Goal: Task Accomplishment & Management: Use online tool/utility

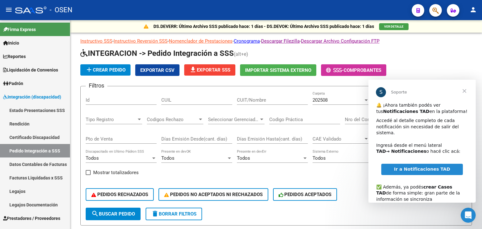
click at [431, 12] on button "button" at bounding box center [435, 10] width 13 height 13
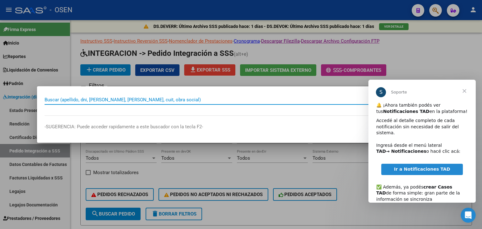
paste input "20315765502"
type input "20315765502"
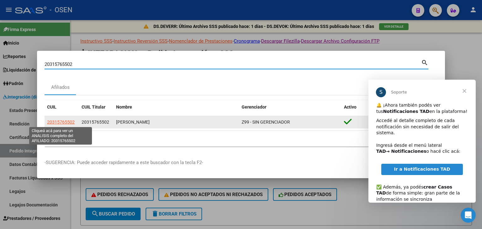
click at [55, 124] on span "20315765502" at bounding box center [61, 121] width 28 height 5
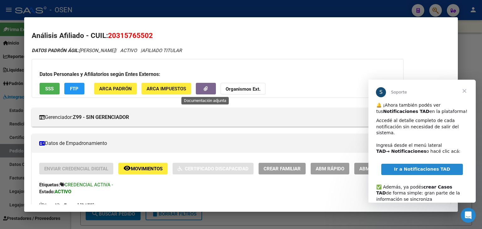
click at [201, 89] on button "button" at bounding box center [206, 89] width 20 height 12
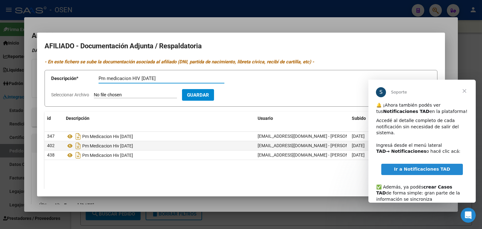
type input "Pm medicacion HIV [DATE]"
click at [94, 92] on input "Seleccionar Archivo" at bounding box center [135, 95] width 83 height 6
type input "C:\fakepath\BED69DEC-99E7-4C05-851E-CDBAADED8EED.jpeg"
click at [244, 90] on button "Guardar" at bounding box center [234, 95] width 32 height 12
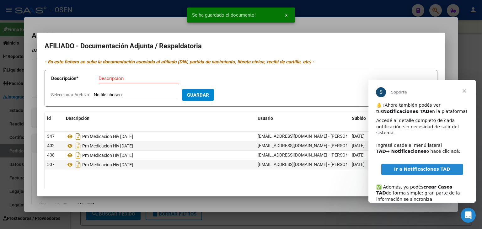
click at [311, 9] on div at bounding box center [241, 114] width 482 height 229
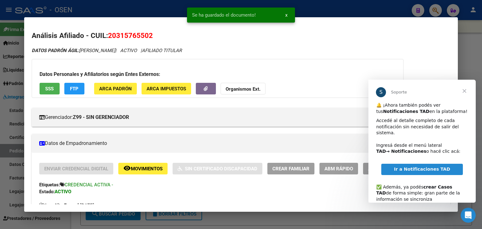
click at [139, 6] on div at bounding box center [241, 114] width 482 height 229
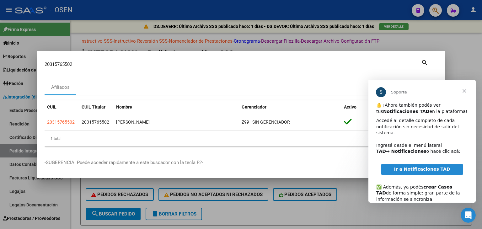
drag, startPoint x: 82, startPoint y: 66, endPoint x: 18, endPoint y: 61, distance: 64.5
click at [19, 62] on div "20315765502 Buscar (apellido, dni, cuil, nro traspaso, cuit, obra social) searc…" at bounding box center [241, 114] width 482 height 229
paste input "20326163555"
type input "20326163555"
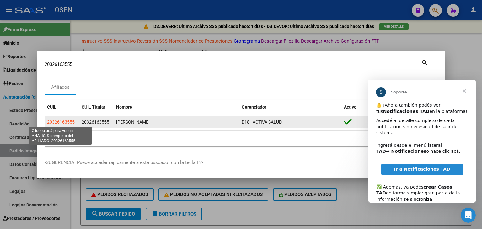
click at [64, 122] on span "20326163555" at bounding box center [61, 121] width 28 height 5
type textarea "20326163555"
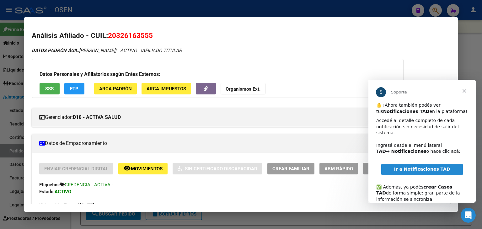
click at [466, 89] on span "Cerrar" at bounding box center [464, 91] width 23 height 23
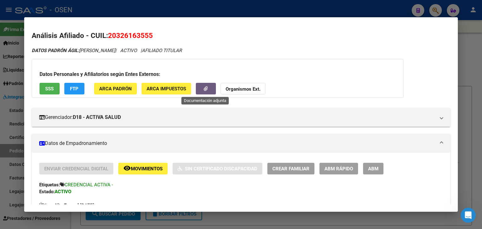
click at [208, 87] on button "button" at bounding box center [206, 89] width 20 height 12
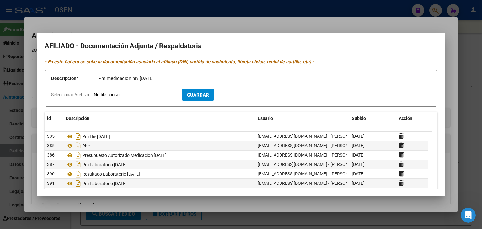
type input "Pm medicacion hiv [DATE]"
click at [94, 92] on input "Seleccionar Archivo" at bounding box center [135, 95] width 83 height 6
type input "C:\fakepath\1000056509.jpg"
click at [245, 97] on span "Guardar" at bounding box center [234, 95] width 22 height 6
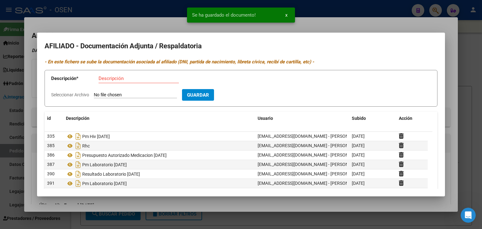
click at [342, 12] on div at bounding box center [241, 114] width 482 height 229
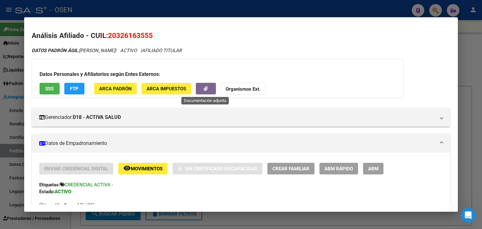
click at [196, 86] on button "button" at bounding box center [206, 89] width 20 height 12
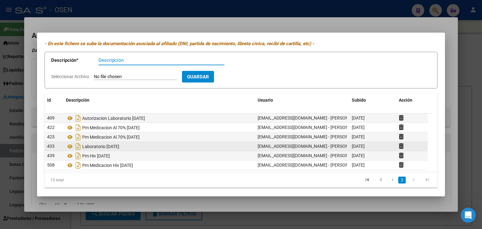
scroll to position [22, 0]
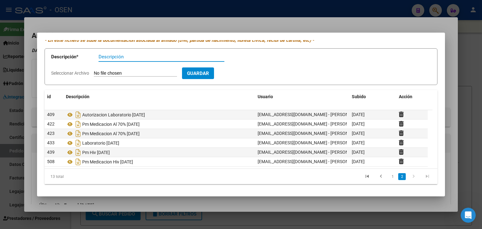
click at [332, 11] on div at bounding box center [241, 114] width 482 height 229
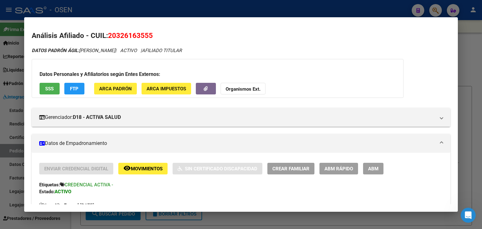
click at [152, 9] on div at bounding box center [241, 114] width 482 height 229
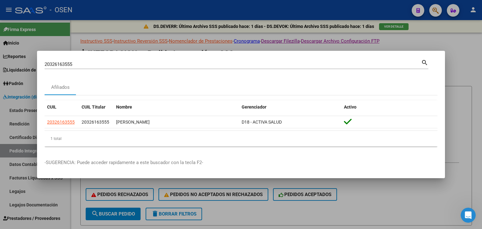
click at [152, 9] on div at bounding box center [241, 114] width 482 height 229
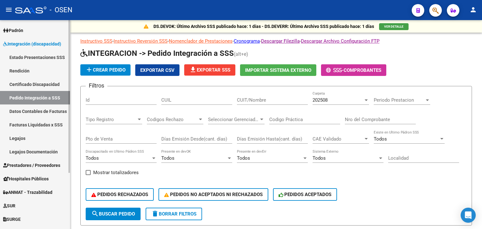
scroll to position [77, 0]
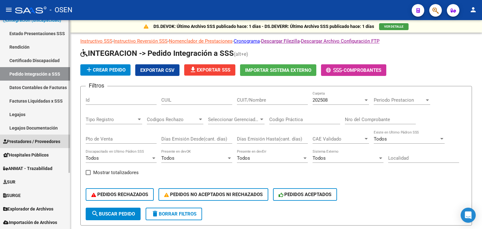
click at [41, 141] on span "Prestadores / Proveedores" at bounding box center [31, 141] width 57 height 7
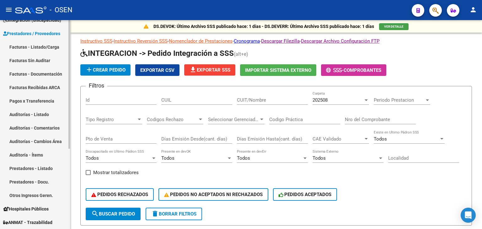
click at [36, 114] on link "Auditorías - Listado" at bounding box center [35, 114] width 70 height 13
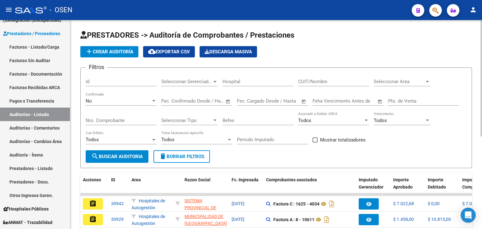
click at [386, 86] on div "Seleccionar Area Seleccionar Area" at bounding box center [401, 82] width 56 height 19
click at [386, 81] on span "Seleccionar Area" at bounding box center [398, 82] width 51 height 6
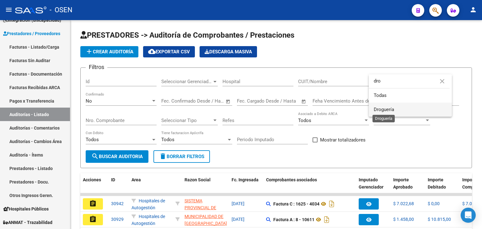
type input "dro"
click at [391, 110] on span "Droguería" at bounding box center [383, 110] width 20 height 6
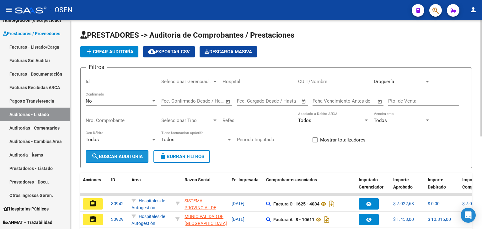
click at [119, 158] on span "search Buscar Auditoria" at bounding box center [116, 157] width 51 height 6
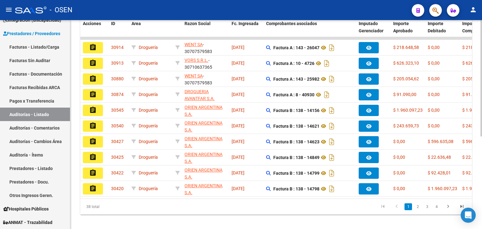
scroll to position [157, 0]
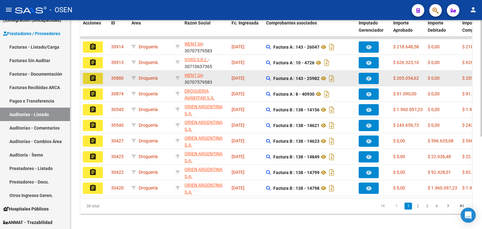
click at [95, 75] on mat-icon "assignment" at bounding box center [93, 78] width 8 height 8
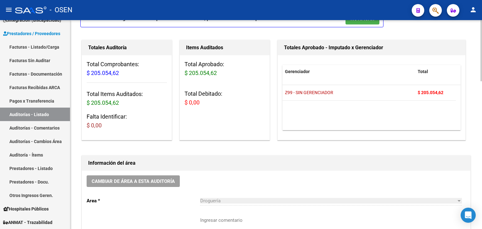
scroll to position [125, 0]
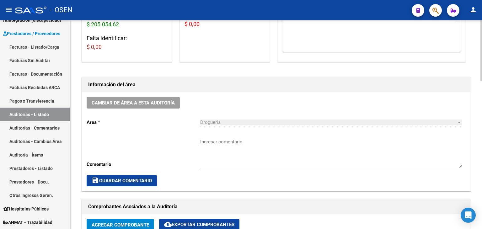
click at [252, 143] on textarea "Ingresar comentario" at bounding box center [331, 152] width 262 height 29
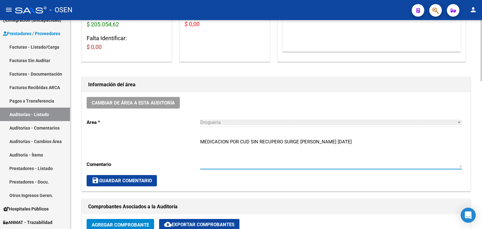
type textarea "MEDICACION POR CUD SIN RECUPERO SURGE SALGADO DANIELA SEP2025"
drag, startPoint x: 122, startPoint y: 181, endPoint x: 226, endPoint y: 154, distance: 107.9
click at [122, 180] on span "save Guardar Comentario" at bounding box center [122, 181] width 60 height 6
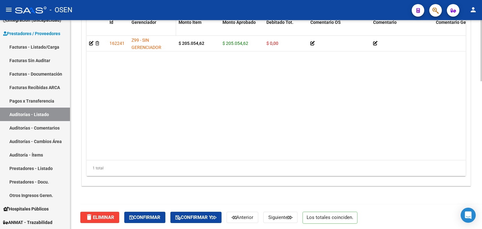
scroll to position [504, 0]
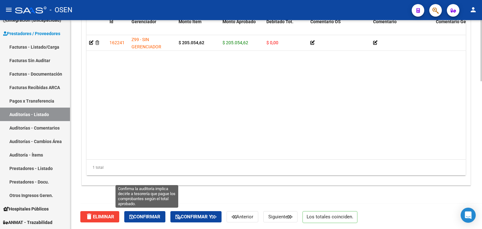
click at [154, 214] on span "Confirmar" at bounding box center [144, 217] width 31 height 6
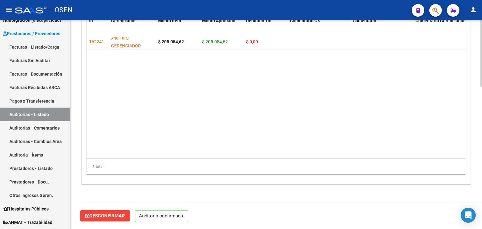
scroll to position [448, 0]
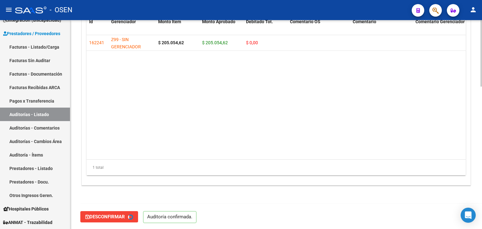
type input "202509"
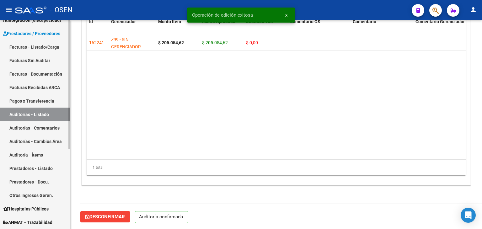
click at [52, 114] on link "Auditorías - Listado" at bounding box center [35, 114] width 70 height 13
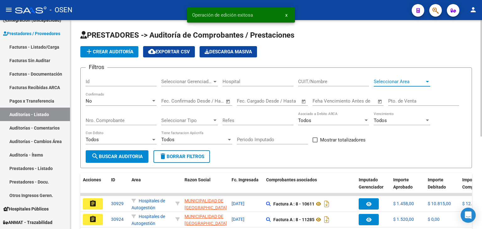
click at [408, 83] on span "Seleccionar Area" at bounding box center [398, 82] width 51 height 6
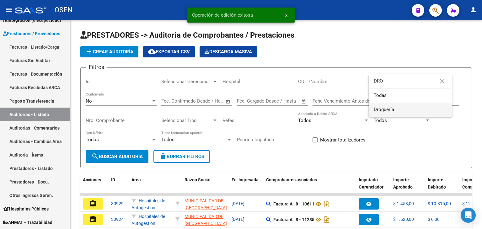
type input "DRO"
drag, startPoint x: 403, startPoint y: 108, endPoint x: 388, endPoint y: 112, distance: 15.6
click at [402, 108] on span "Droguería" at bounding box center [409, 110] width 73 height 14
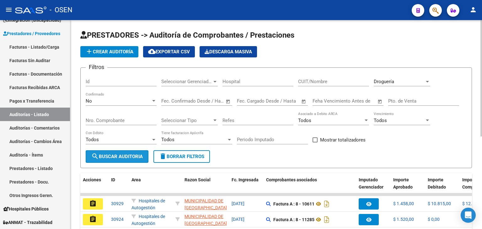
click at [111, 150] on button "search Buscar Auditoria" at bounding box center [117, 156] width 63 height 13
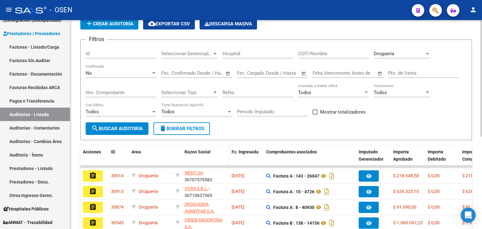
scroll to position [63, 0]
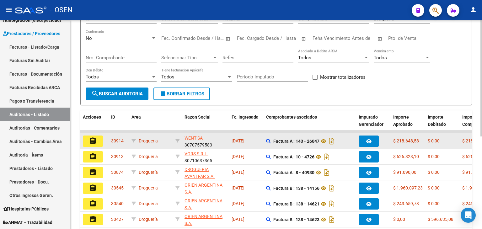
click at [94, 138] on mat-icon "assignment" at bounding box center [93, 141] width 8 height 8
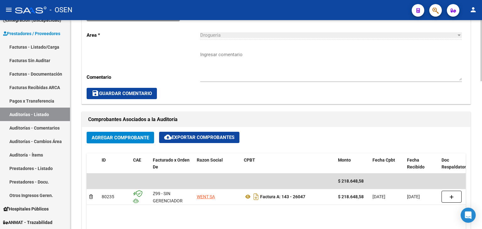
scroll to position [220, 0]
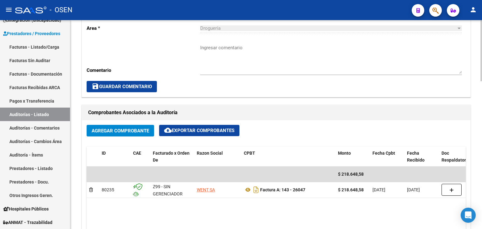
click at [232, 55] on textarea "Ingresar comentario" at bounding box center [331, 58] width 262 height 29
type textarea "V"
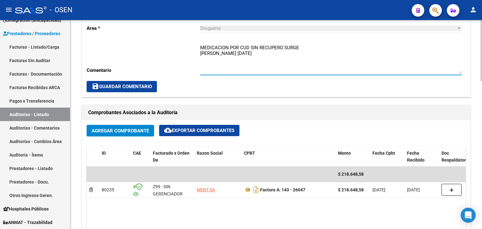
type textarea "MEDICACION POR CUD SIN RECUPERO SURGE VOLPETTI EMMANUELA SEP2025"
drag, startPoint x: 135, startPoint y: 84, endPoint x: 171, endPoint y: 82, distance: 36.1
click at [135, 84] on span "save Guardar Comentario" at bounding box center [122, 87] width 60 height 6
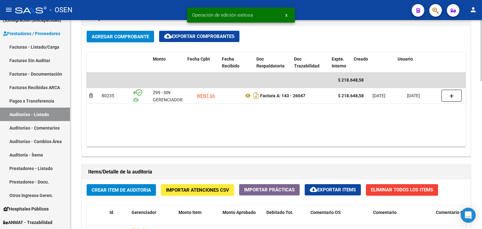
scroll to position [0, 240]
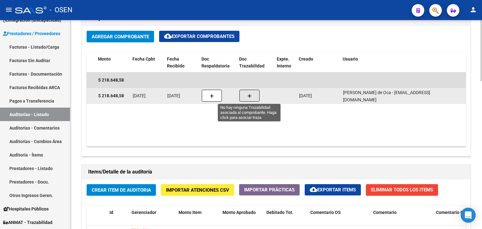
click at [248, 94] on icon "button" at bounding box center [249, 96] width 4 height 5
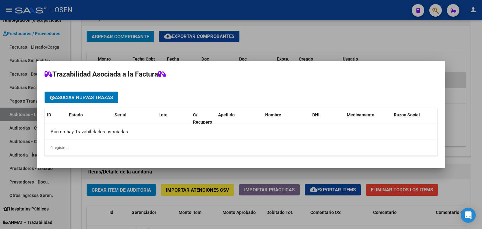
click at [103, 99] on span "Asociar nuevas trazas" at bounding box center [84, 98] width 58 height 6
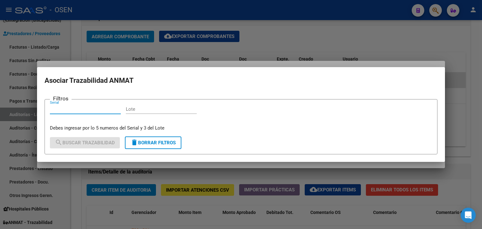
click at [394, 34] on div at bounding box center [241, 114] width 482 height 229
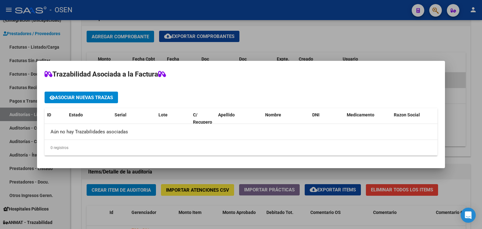
click at [481, 68] on div at bounding box center [241, 114] width 482 height 229
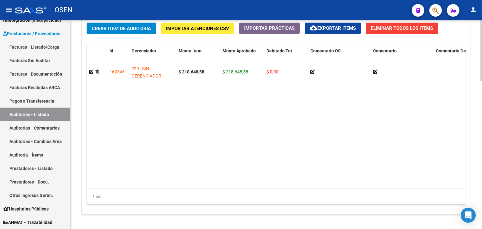
scroll to position [504, 0]
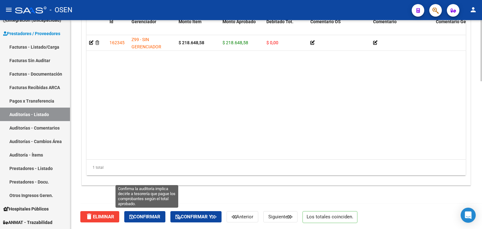
click at [147, 217] on span "Confirmar" at bounding box center [144, 217] width 31 height 6
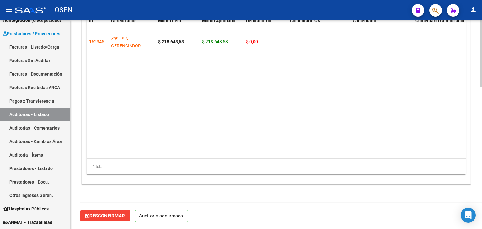
scroll to position [448, 0]
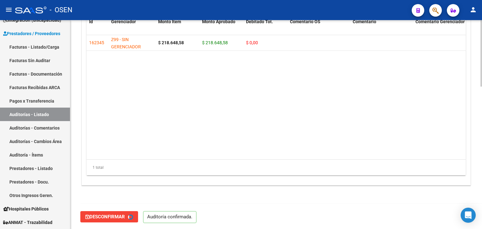
type input "202509"
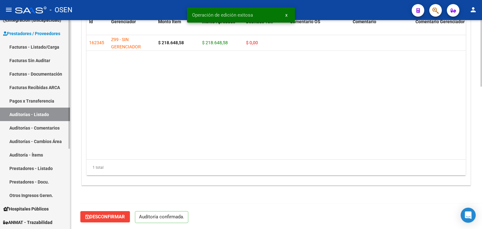
click at [53, 115] on link "Auditorías - Listado" at bounding box center [35, 114] width 70 height 13
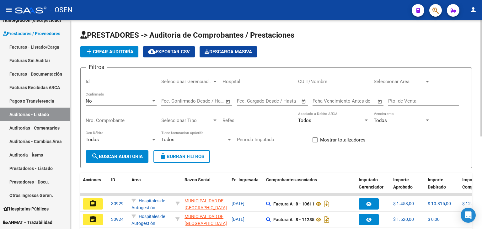
click at [391, 79] on span "Seleccionar Area" at bounding box center [398, 82] width 51 height 6
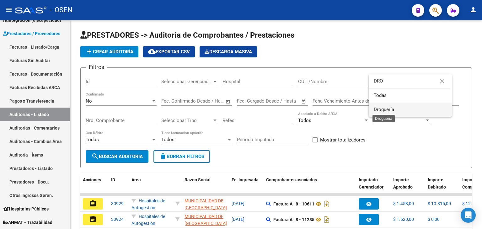
type input "DRO"
click at [388, 107] on span "Droguería" at bounding box center [383, 110] width 20 height 6
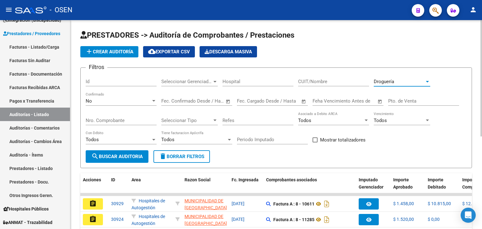
click at [123, 156] on span "search Buscar Auditoria" at bounding box center [116, 157] width 51 height 6
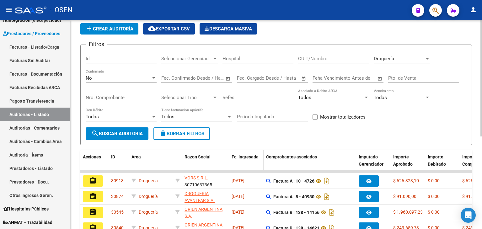
scroll to position [94, 0]
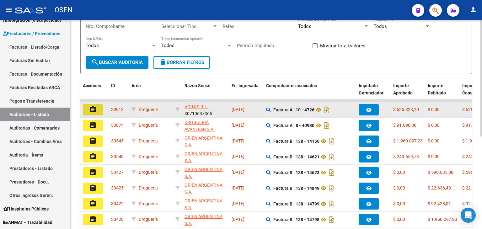
click at [92, 109] on mat-icon "assignment" at bounding box center [93, 110] width 8 height 8
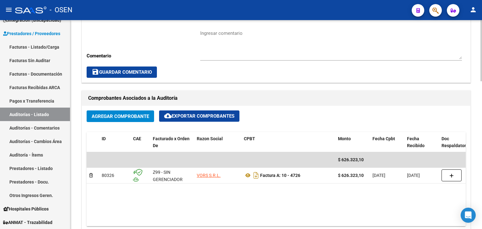
scroll to position [282, 0]
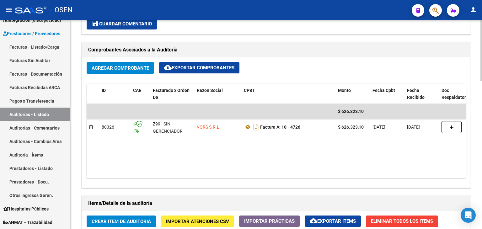
click at [361, 171] on datatable-body "$ 626.323,10 80326 Z99 - SIN GERENCIADOR VORS S.R.L. Factura A: 10 - 4726 $ 626…" at bounding box center [276, 141] width 379 height 74
click at [341, 172] on datatable-body "$ 626.323,10 80326 Z99 - SIN GERENCIADOR VORS S.R.L. Factura A: 10 - 4726 $ 626…" at bounding box center [276, 141] width 379 height 74
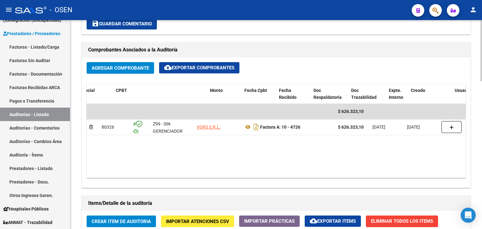
scroll to position [0, 240]
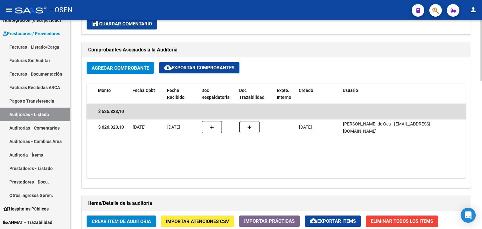
drag, startPoint x: 242, startPoint y: 127, endPoint x: 216, endPoint y: 151, distance: 35.3
click at [216, 151] on datatable-body "$ 626.323,10 80326 Z99 - SIN GERENCIADOR VORS S.R.L. Factura A: 10 - 4726 $ 626…" at bounding box center [276, 141] width 379 height 74
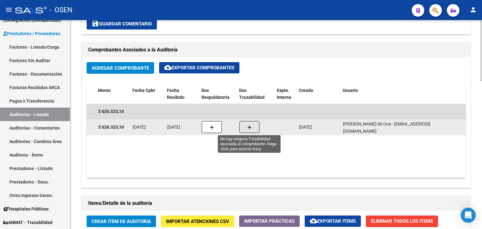
click at [249, 125] on icon "button" at bounding box center [249, 127] width 4 height 5
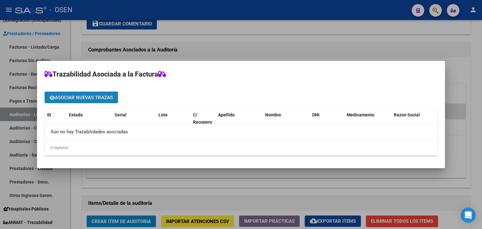
click at [82, 96] on span "Asociar nuevas trazas" at bounding box center [84, 98] width 58 height 6
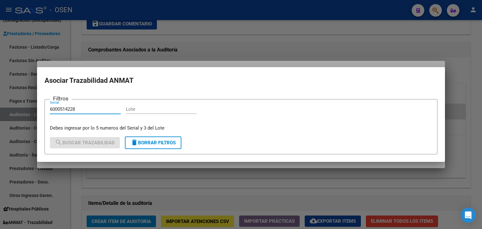
type input "6000514228"
click at [148, 111] on input "Lote" at bounding box center [161, 109] width 71 height 6
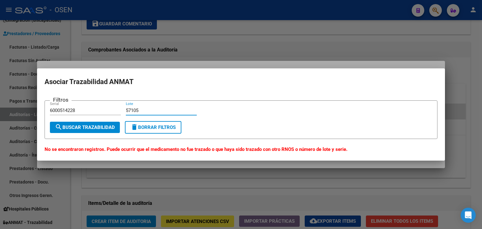
type input "57105"
drag, startPoint x: 79, startPoint y: 111, endPoint x: 3, endPoint y: 97, distance: 76.5
click at [3, 97] on div "Trazabilidad Asociada a la Factura Asociar nuevas trazas ID Estado Serial Lote …" at bounding box center [241, 114] width 482 height 229
click at [118, 129] on button "search Buscar Trazabilidad" at bounding box center [85, 127] width 70 height 11
click at [50, 111] on input "6000514228" at bounding box center [85, 111] width 71 height 6
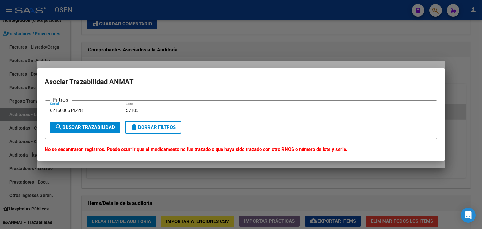
click at [51, 110] on input "6216000514228" at bounding box center [85, 111] width 71 height 6
type input "216000514228"
click at [140, 109] on input "57105" at bounding box center [161, 111] width 71 height 6
type input "571"
drag, startPoint x: 53, startPoint y: 110, endPoint x: 44, endPoint y: 110, distance: 9.1
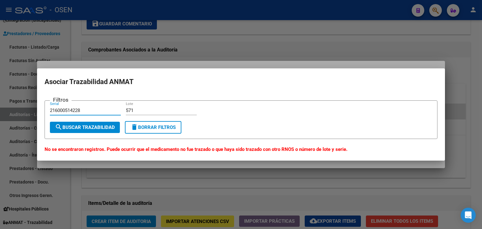
click at [44, 110] on mat-dialog-content "Filtros 216000514228 Serial 571 Lote search Buscar Trazabilidad delete Borrar F…" at bounding box center [241, 123] width 408 height 59
type input "16000514228"
click at [106, 128] on span "search Buscar Trazabilidad" at bounding box center [85, 127] width 60 height 6
click at [352, 30] on div at bounding box center [241, 114] width 482 height 229
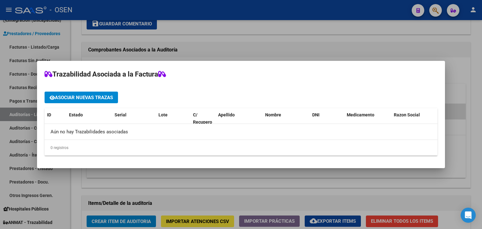
click at [475, 50] on div at bounding box center [241, 114] width 482 height 229
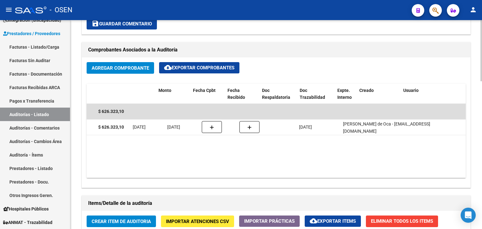
scroll to position [0, 0]
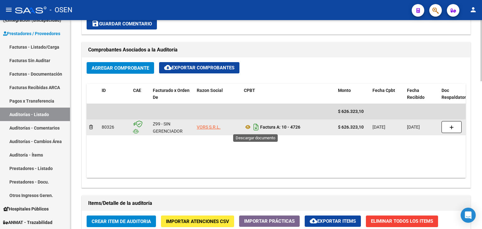
click at [255, 127] on icon "Descargar documento" at bounding box center [256, 127] width 8 height 10
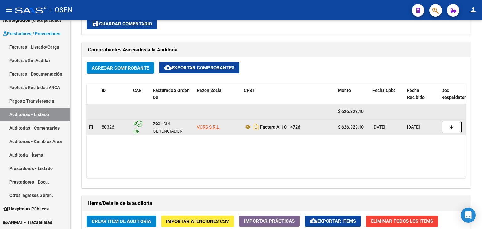
scroll to position [220, 0]
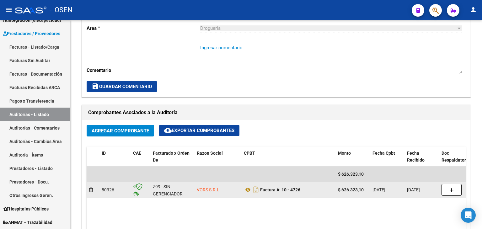
click at [228, 54] on textarea "Ingresar comentario" at bounding box center [331, 58] width 262 height 29
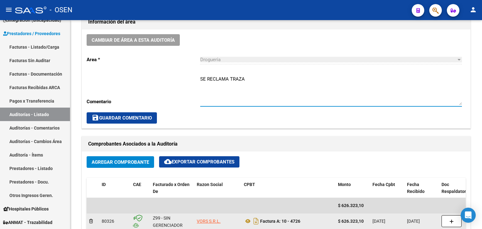
scroll to position [188, 0]
click at [139, 116] on span "save Guardar Comentario" at bounding box center [122, 118] width 60 height 6
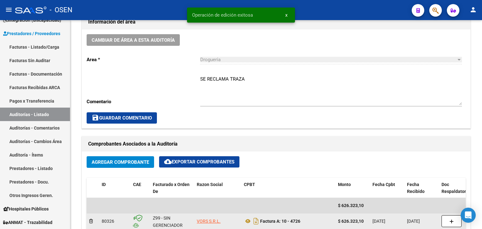
click at [264, 76] on textarea "SE RECLAMA TRAZA" at bounding box center [331, 90] width 262 height 29
type textarea "SE RECLAMA TRAZA 18-09"
click at [136, 116] on span "save Guardar Comentario" at bounding box center [122, 118] width 60 height 6
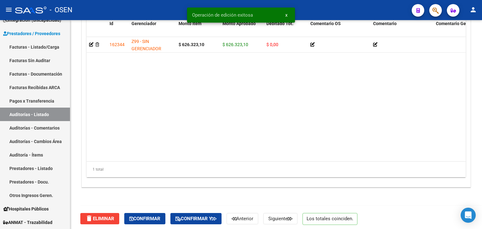
scroll to position [504, 0]
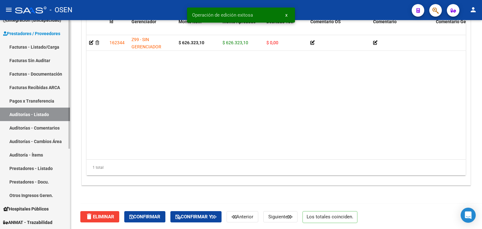
click at [37, 114] on link "Auditorías - Listado" at bounding box center [35, 114] width 70 height 13
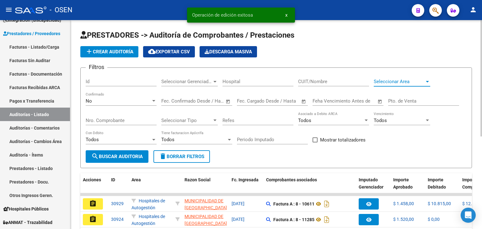
click at [394, 79] on span "Seleccionar Area" at bounding box center [398, 82] width 51 height 6
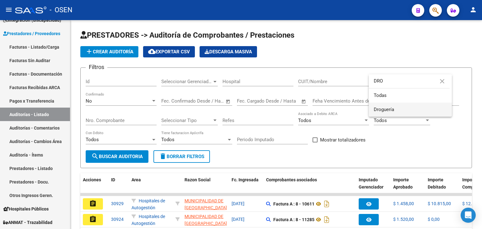
type input "DRO"
click at [394, 111] on span "Droguería" at bounding box center [409, 110] width 73 height 14
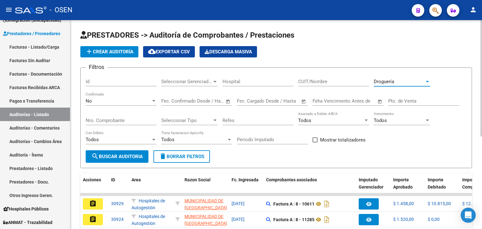
click at [131, 156] on span "search Buscar Auditoria" at bounding box center [116, 157] width 51 height 6
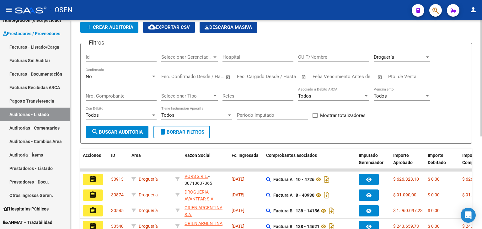
scroll to position [94, 0]
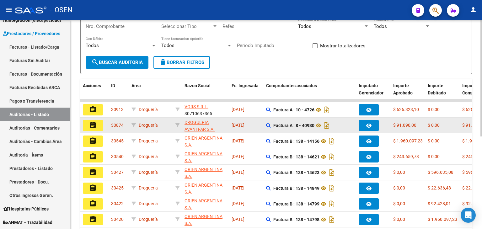
click at [93, 122] on mat-icon "assignment" at bounding box center [93, 125] width 8 height 8
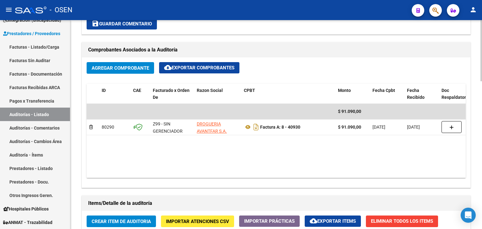
scroll to position [0, 240]
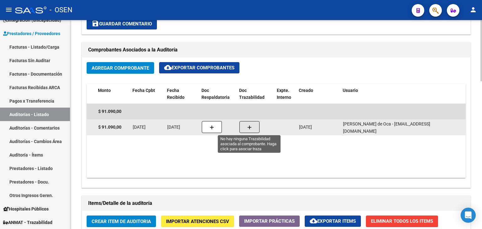
click at [248, 125] on icon "button" at bounding box center [249, 127] width 4 height 5
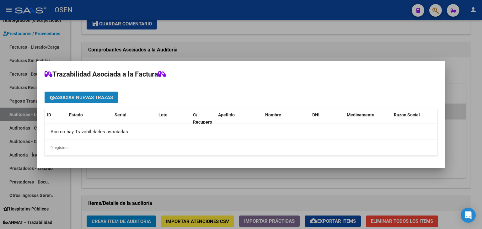
click at [75, 100] on span "Asociar nuevas trazas" at bounding box center [84, 98] width 58 height 6
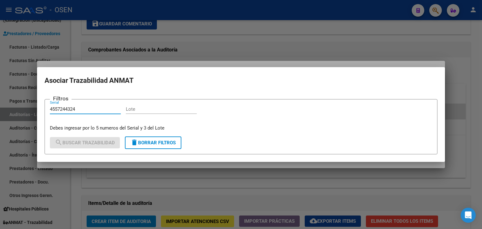
type input "4557244324"
click at [135, 106] on input "Lote" at bounding box center [161, 109] width 71 height 6
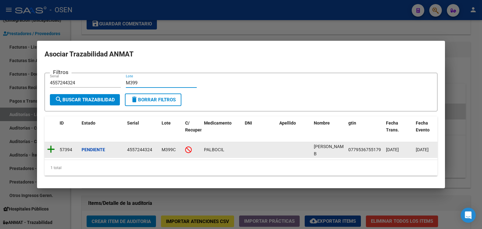
type input "M399"
click at [49, 145] on icon at bounding box center [51, 149] width 8 height 9
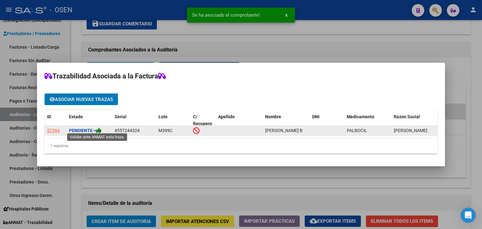
click at [102, 130] on icon at bounding box center [99, 130] width 6 height 6
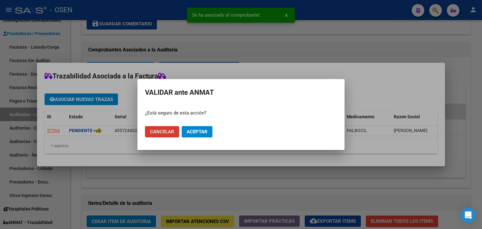
click at [192, 130] on span "Aceptar" at bounding box center [197, 132] width 21 height 6
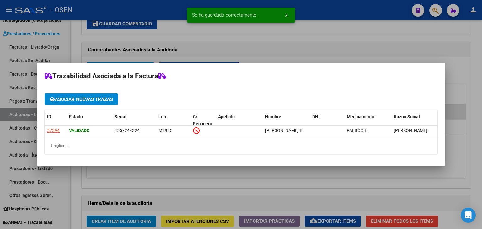
click at [474, 73] on div at bounding box center [241, 114] width 482 height 229
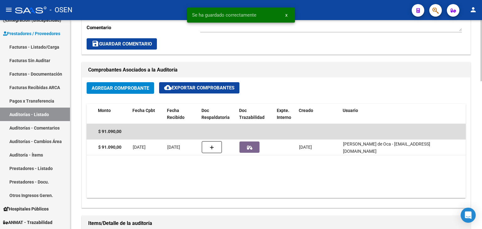
scroll to position [188, 0]
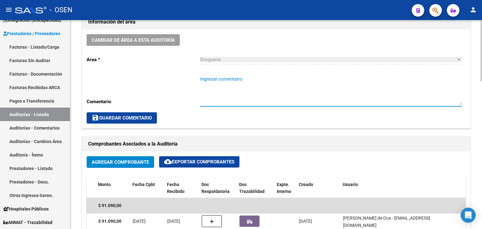
click at [217, 77] on textarea "Ingresar comentario" at bounding box center [331, 90] width 262 height 29
type textarea "T"
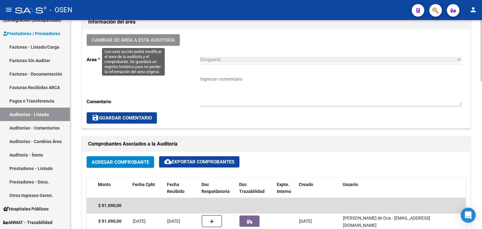
click at [170, 44] on button "Cambiar de área a esta auditoría" at bounding box center [133, 40] width 93 height 12
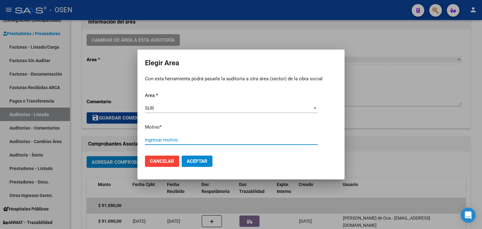
click at [174, 139] on input "Ingresar motivo" at bounding box center [231, 140] width 173 height 6
drag, startPoint x: 210, startPoint y: 139, endPoint x: 92, endPoint y: 133, distance: 118.4
click at [93, 134] on div "Elegir Area Con esta herramienta podrá pasarle la auditoría a otra área (sector…" at bounding box center [241, 114] width 482 height 229
type input "MEDICACION ONCOLOGICA"
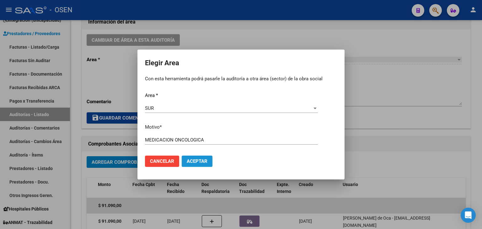
click at [203, 161] on span "Aceptar" at bounding box center [197, 161] width 21 height 6
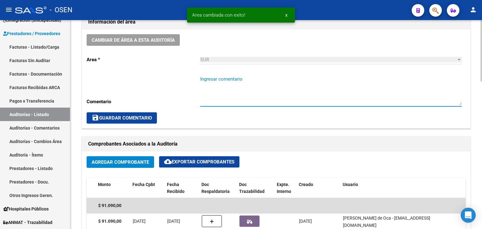
click at [219, 85] on textarea "Ingresar comentario" at bounding box center [331, 90] width 262 height 29
paste textarea "MEDICACION ONCOLOGICA"
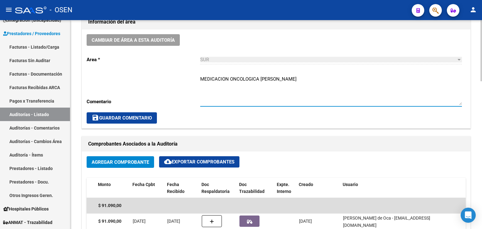
click at [261, 77] on textarea "MEDICACION ONCOLOGICA TELLO GLADYS" at bounding box center [331, 90] width 262 height 29
click at [270, 86] on textarea "MEDICACION ONCOLOGICA - CA MAMA TELLO GLADYS" at bounding box center [331, 90] width 262 height 29
type textarea "MEDICACION ONCOLOGICA - CA MAMA TELLO GLADYS AGOSTO 2025"
drag, startPoint x: 103, startPoint y: 114, endPoint x: 124, endPoint y: 108, distance: 21.8
click at [104, 115] on span "save Guardar Comentario" at bounding box center [122, 118] width 60 height 6
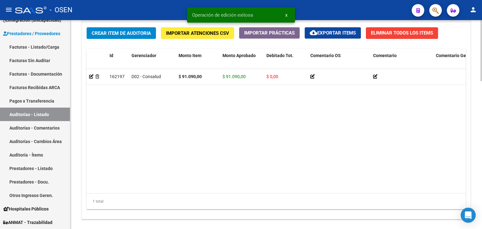
scroll to position [504, 0]
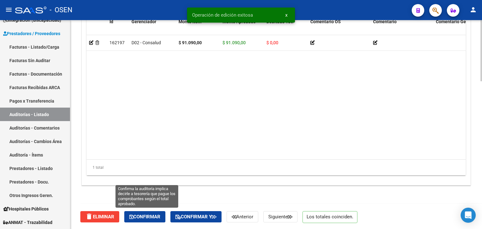
click at [156, 216] on span "Confirmar" at bounding box center [144, 217] width 31 height 6
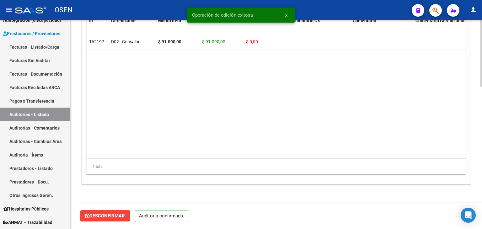
scroll to position [448, 0]
type input "202509"
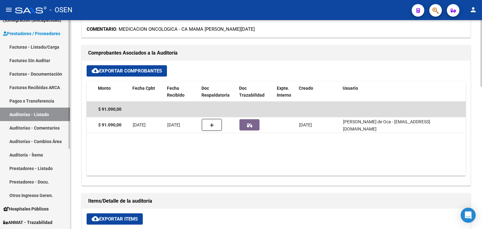
click at [57, 114] on link "Auditorías - Listado" at bounding box center [35, 114] width 70 height 13
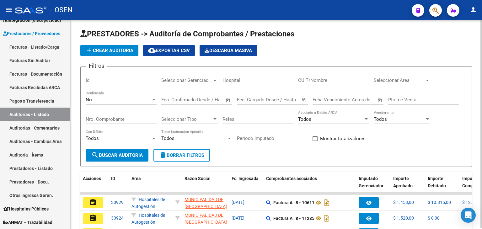
scroll to position [166, 0]
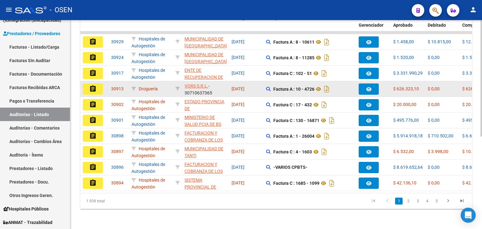
click at [388, 81] on datatable-body-cell at bounding box center [373, 88] width 34 height 15
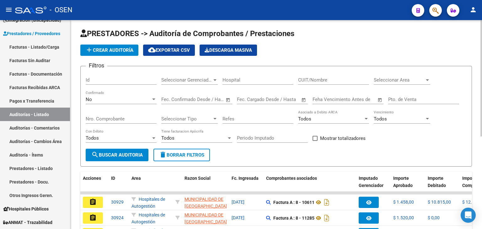
scroll to position [0, 0]
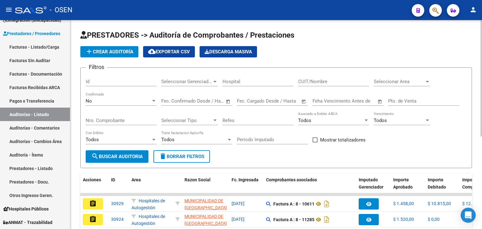
click at [399, 82] on span "Seleccionar Area" at bounding box center [398, 82] width 51 height 6
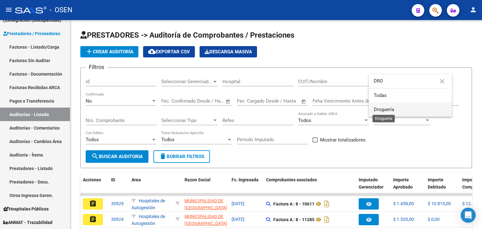
type input "DRO"
click at [389, 110] on span "Droguería" at bounding box center [383, 110] width 20 height 6
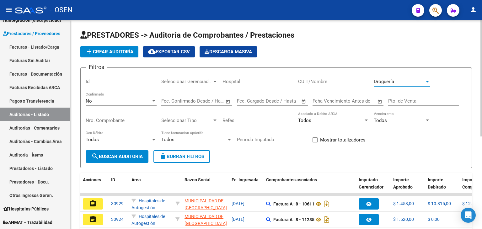
click at [133, 151] on button "search Buscar Auditoria" at bounding box center [117, 156] width 63 height 13
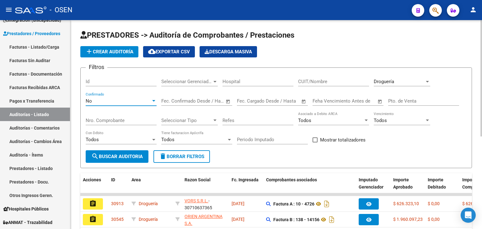
click at [120, 98] on div "No" at bounding box center [118, 101] width 65 height 6
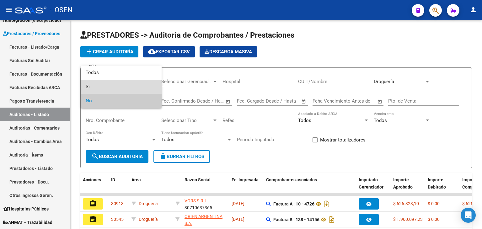
click at [110, 81] on span "Si" at bounding box center [121, 87] width 71 height 14
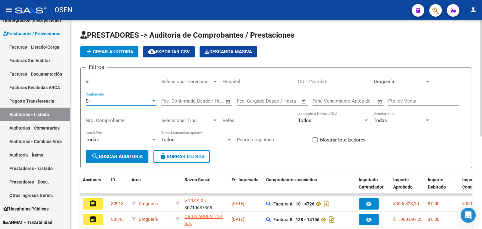
click at [393, 83] on span "Droguería" at bounding box center [383, 82] width 20 height 6
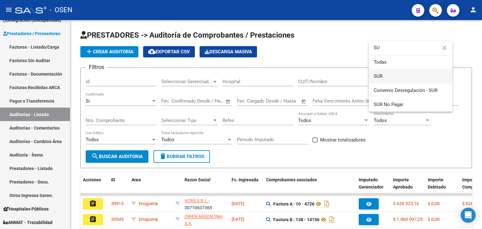
type input "SU"
drag, startPoint x: 406, startPoint y: 78, endPoint x: 320, endPoint y: 79, distance: 86.3
click at [406, 78] on span "SUR" at bounding box center [410, 76] width 74 height 14
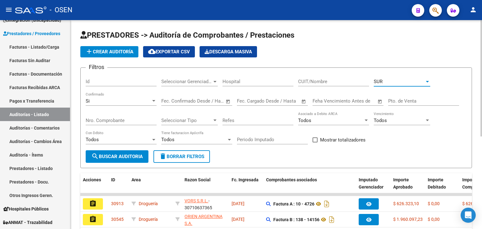
click at [139, 154] on span "search Buscar Auditoria" at bounding box center [116, 157] width 51 height 6
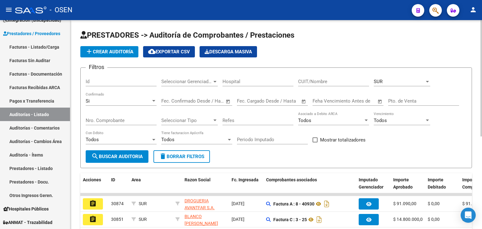
click at [114, 120] on input "Nro. Comprobante" at bounding box center [121, 121] width 71 height 6
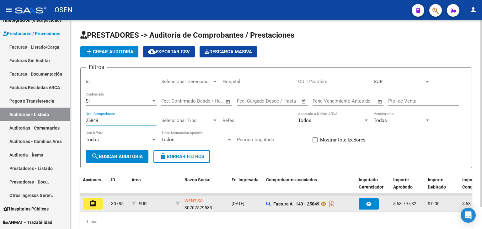
type input "25849"
click at [96, 202] on mat-icon "assignment" at bounding box center [93, 204] width 8 height 8
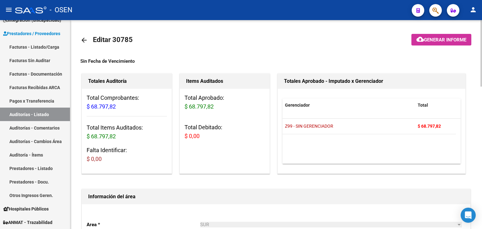
click at [84, 42] on mat-icon "arrow_back" at bounding box center [84, 40] width 8 height 8
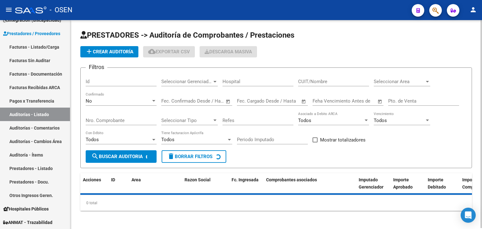
click at [393, 82] on span "Seleccionar Area" at bounding box center [398, 82] width 51 height 6
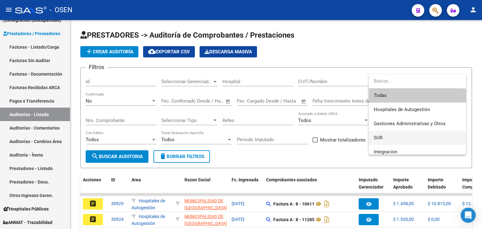
click at [382, 136] on span "SUR" at bounding box center [416, 138] width 87 height 14
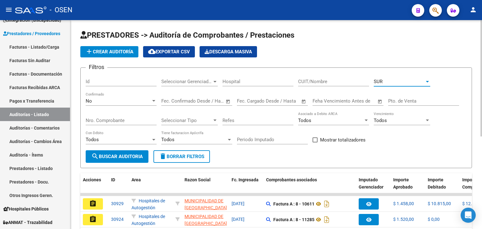
click at [109, 101] on div "No" at bounding box center [118, 101] width 65 height 6
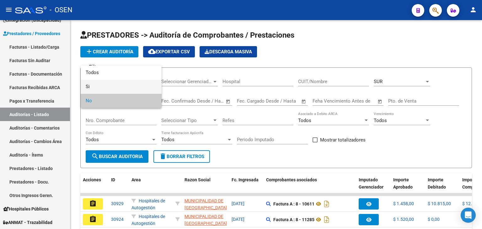
click at [107, 87] on span "Si" at bounding box center [121, 87] width 71 height 14
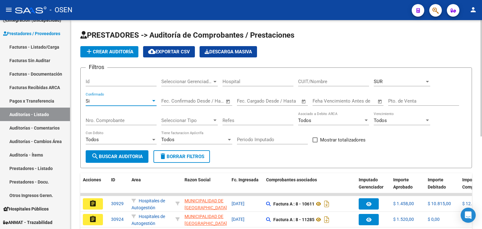
click at [124, 118] on input "Nro. Comprobante" at bounding box center [121, 121] width 71 height 6
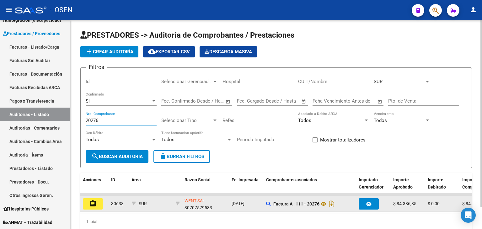
type input "20276"
click at [99, 203] on button "assignment" at bounding box center [93, 203] width 20 height 11
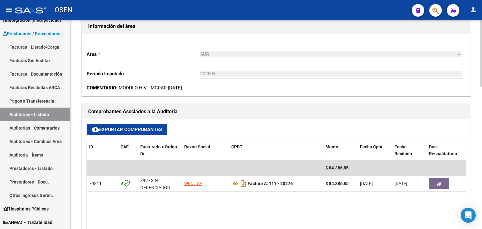
scroll to position [94, 0]
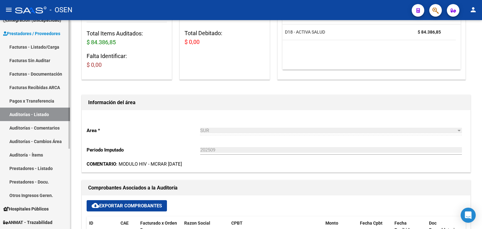
drag, startPoint x: 43, startPoint y: 57, endPoint x: 50, endPoint y: 57, distance: 6.3
click at [43, 57] on link "Facturas Sin Auditar" at bounding box center [35, 60] width 70 height 13
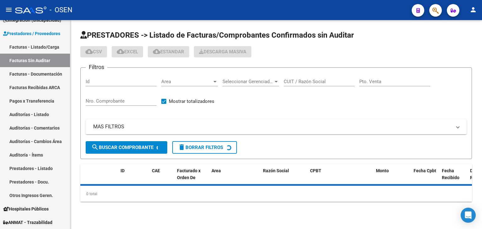
click at [202, 81] on span "Area" at bounding box center [186, 82] width 51 height 6
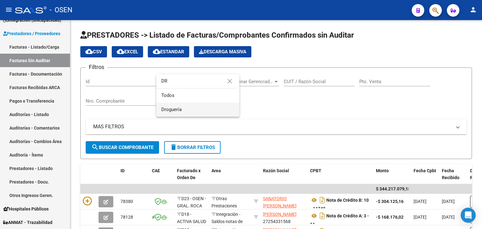
type input "DR"
click at [185, 109] on span "Droguería" at bounding box center [197, 110] width 73 height 14
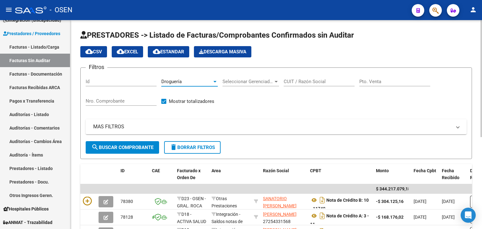
click at [144, 148] on span "search Buscar Comprobante" at bounding box center [122, 148] width 62 height 6
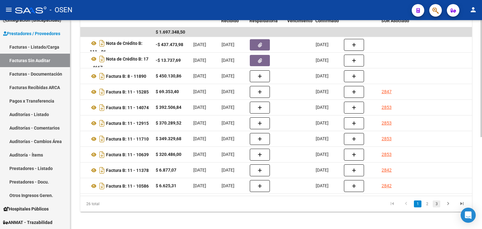
scroll to position [0, 220]
click at [437, 206] on link "3" at bounding box center [436, 203] width 8 height 7
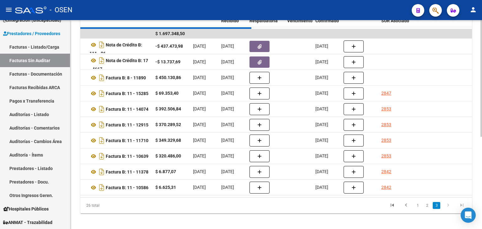
scroll to position [101, 0]
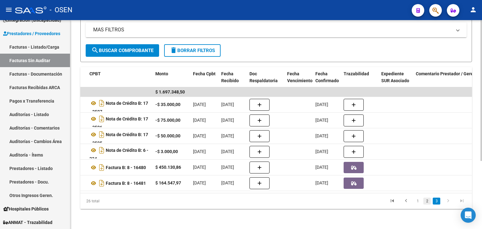
click at [426, 199] on link "2" at bounding box center [427, 201] width 8 height 7
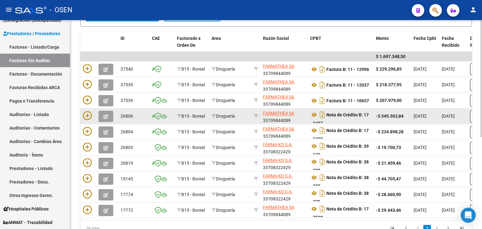
scroll to position [1, 0]
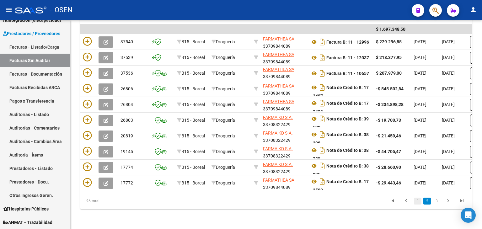
click at [416, 200] on link "1" at bounding box center [418, 201] width 8 height 7
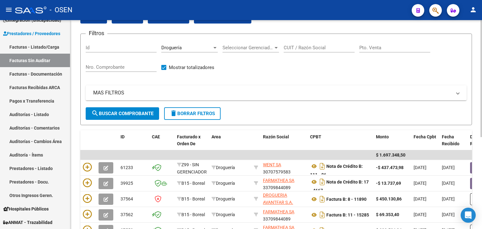
scroll to position [0, 0]
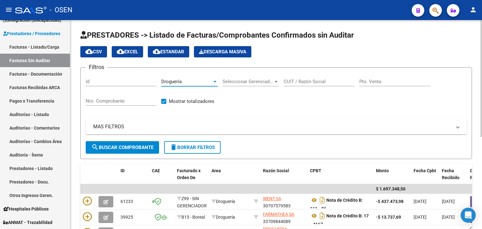
click at [201, 79] on div "Droguería" at bounding box center [186, 82] width 51 height 6
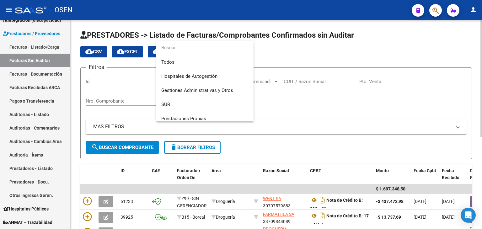
scroll to position [122, 0]
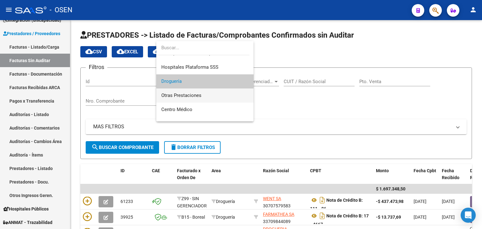
click at [201, 94] on span "Otras Prestaciones" at bounding box center [204, 95] width 87 height 14
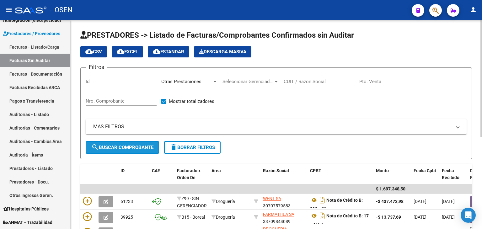
click at [125, 149] on span "search Buscar Comprobante" at bounding box center [122, 148] width 62 height 6
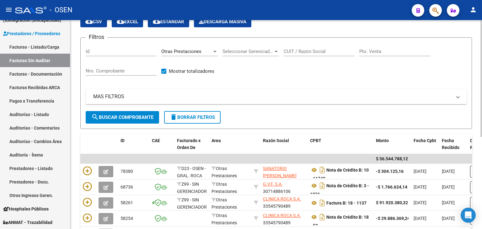
scroll to position [94, 0]
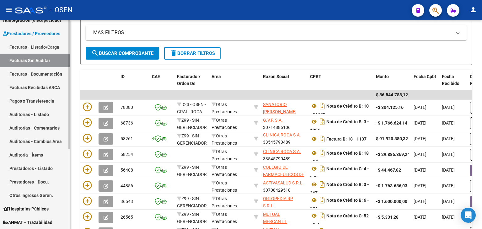
drag, startPoint x: 31, startPoint y: 114, endPoint x: 35, endPoint y: 111, distance: 5.8
click at [31, 114] on link "Auditorías - Listado" at bounding box center [35, 114] width 70 height 13
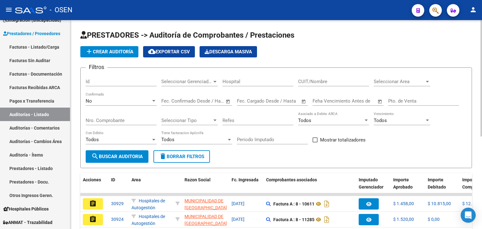
click at [386, 78] on div "Seleccionar Area Seleccionar Area" at bounding box center [401, 79] width 56 height 13
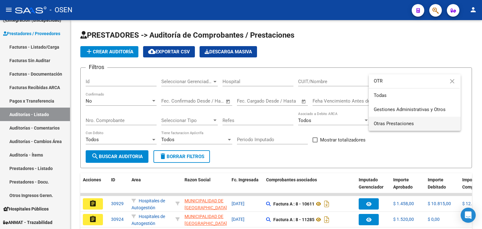
type input "OTR"
click at [397, 119] on span "Otras Prestaciones" at bounding box center [414, 124] width 82 height 14
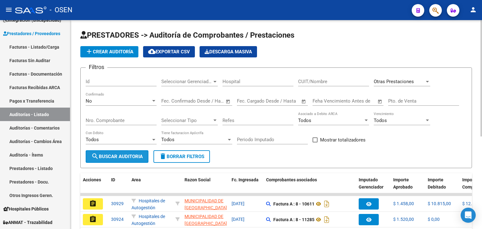
click at [129, 157] on span "search Buscar Auditoria" at bounding box center [116, 157] width 51 height 6
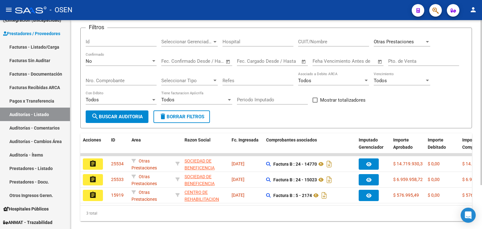
scroll to position [24, 0]
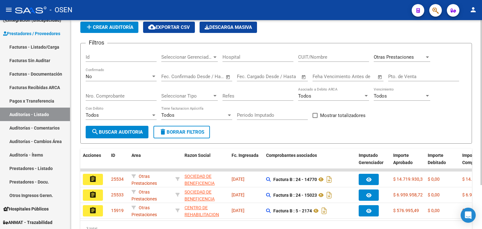
click at [395, 55] on span "Otras Prestaciones" at bounding box center [393, 57] width 40 height 6
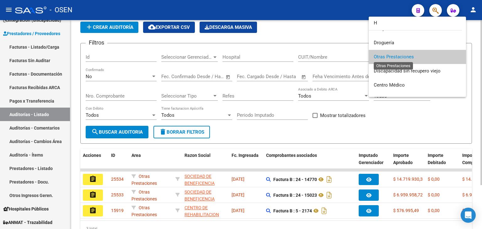
scroll to position [0, 0]
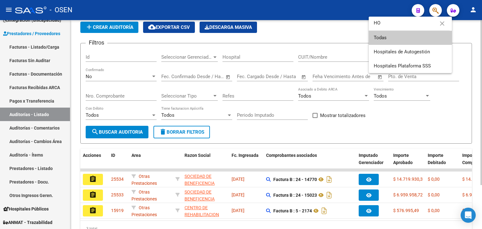
type input "HO"
click at [395, 55] on span "Hospitales de Autogestión" at bounding box center [409, 52] width 73 height 14
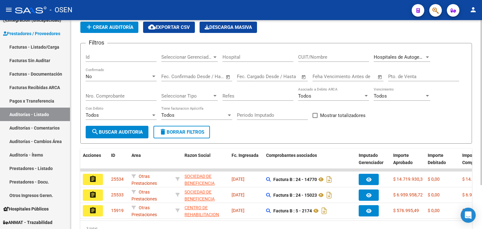
click at [410, 60] on div "Hospitales de Autogestión Seleccionar Area" at bounding box center [401, 54] width 56 height 13
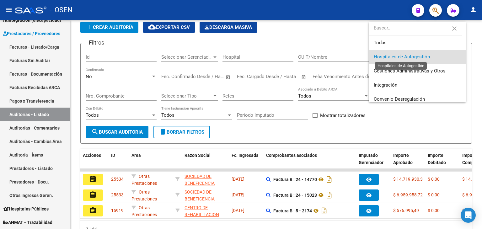
type input "G"
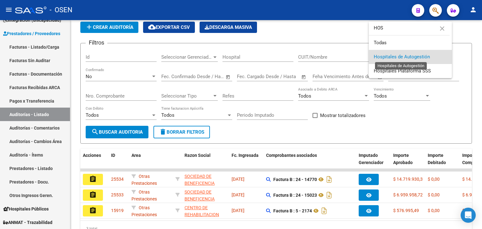
type input "HOS"
click at [409, 54] on span "Hospitales de Autogestión" at bounding box center [401, 57] width 56 height 6
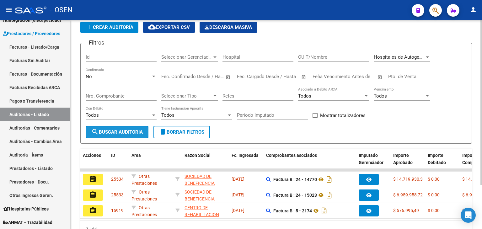
click at [120, 130] on span "search Buscar Auditoria" at bounding box center [116, 132] width 51 height 6
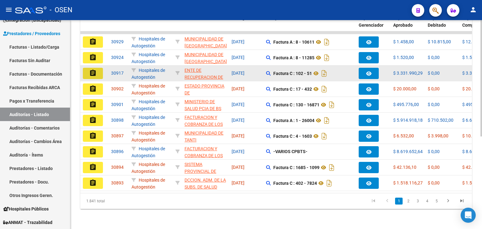
click at [89, 69] on mat-icon "assignment" at bounding box center [93, 73] width 8 height 8
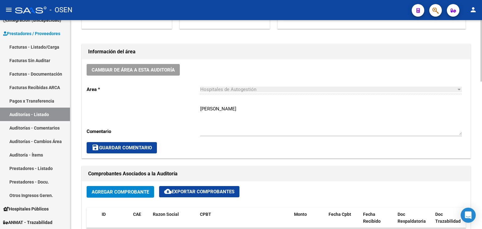
scroll to position [157, 0]
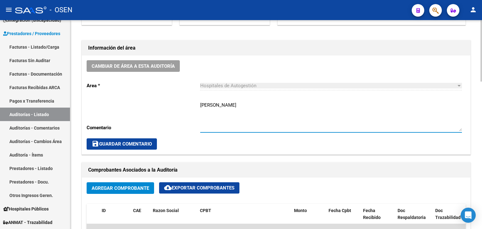
click at [249, 102] on textarea "H. NOTTI" at bounding box center [331, 116] width 262 height 29
drag, startPoint x: 250, startPoint y: 113, endPoint x: 193, endPoint y: 113, distance: 57.1
click at [193, 113] on div "Cambiar de área a esta auditoría Area * Hospitales de Autogestión Seleccionar a…" at bounding box center [276, 105] width 388 height 99
type textarea "H. NOTTI SIN RECUPERO SURGE"
click at [145, 148] on button "save Guardar Comentario" at bounding box center [122, 143] width 70 height 11
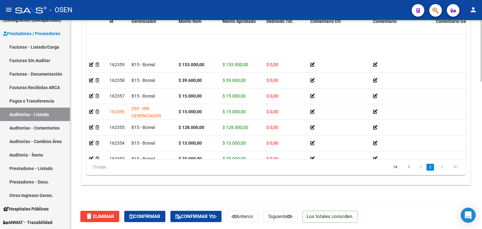
scroll to position [117, 0]
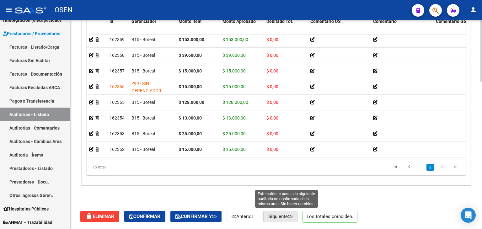
click at [285, 217] on span "Siguiente" at bounding box center [280, 217] width 24 height 6
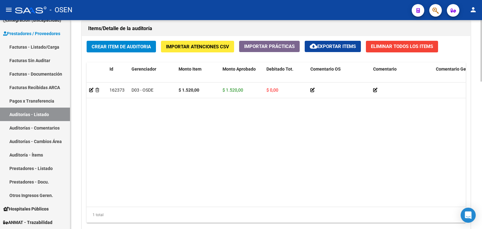
scroll to position [499, 0]
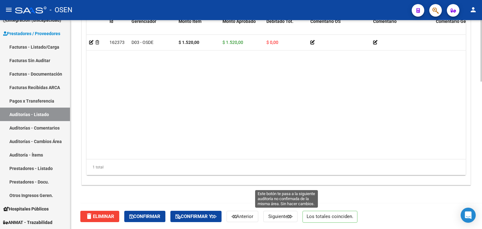
click at [292, 217] on span "Siguiente" at bounding box center [280, 217] width 24 height 6
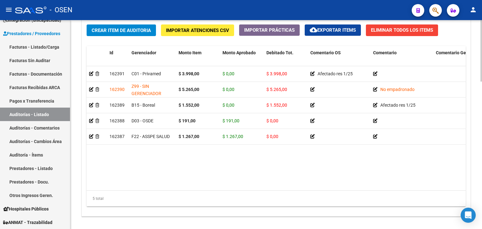
scroll to position [499, 0]
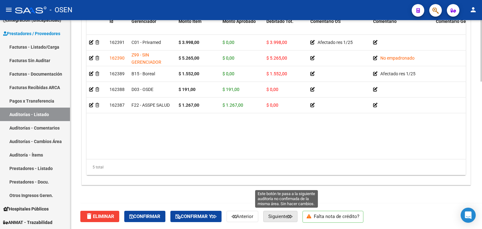
click at [283, 217] on span "Siguiente" at bounding box center [280, 217] width 24 height 6
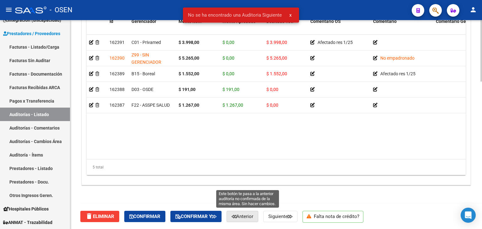
click at [254, 219] on button "Anterior" at bounding box center [242, 216] width 32 height 11
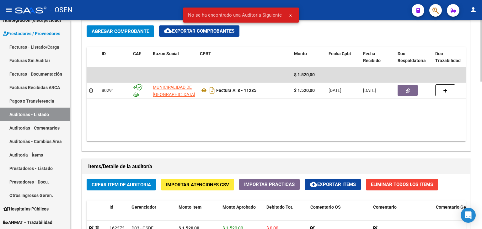
scroll to position [499, 0]
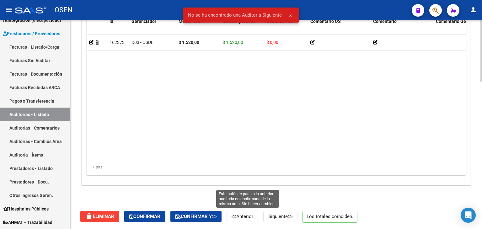
click at [250, 215] on span "Anterior" at bounding box center [242, 217] width 22 height 6
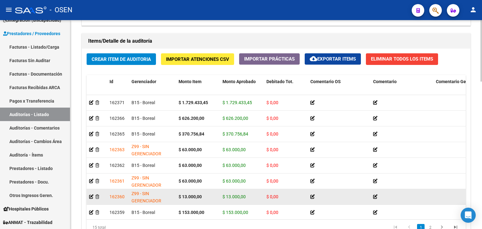
scroll to position [499, 0]
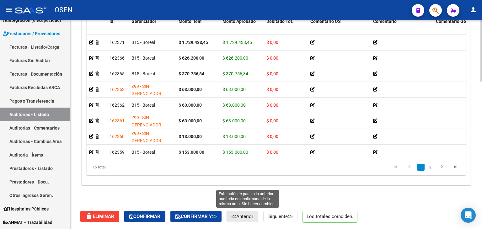
click at [252, 217] on span "Anterior" at bounding box center [242, 217] width 22 height 6
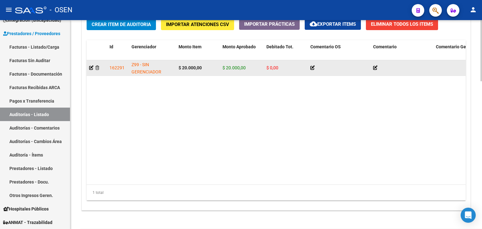
scroll to position [504, 0]
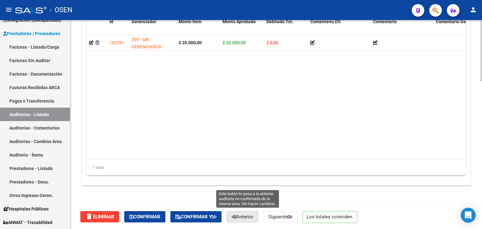
click at [249, 218] on span "Anterior" at bounding box center [242, 217] width 22 height 6
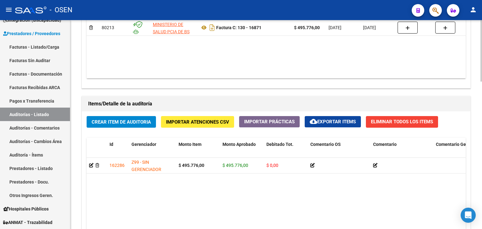
scroll to position [499, 0]
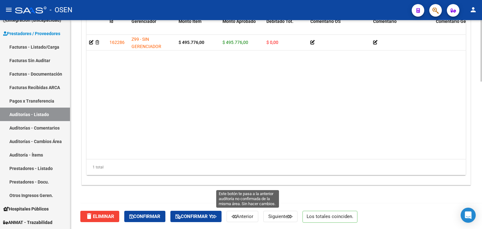
click at [253, 216] on span "Anterior" at bounding box center [242, 217] width 22 height 6
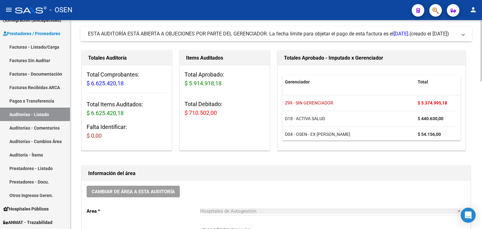
scroll to position [157, 0]
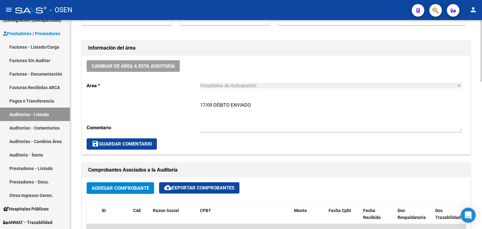
click at [265, 102] on textarea "17/09 DÉBITO ENVIADO" at bounding box center [331, 116] width 262 height 29
paste textarea "SIN RECUPERO SURGE"
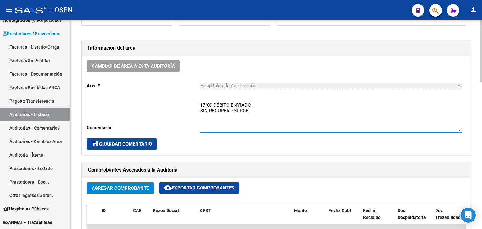
type textarea "17/09 DÉBITO ENVIADO SIN RECUPERO SURGE"
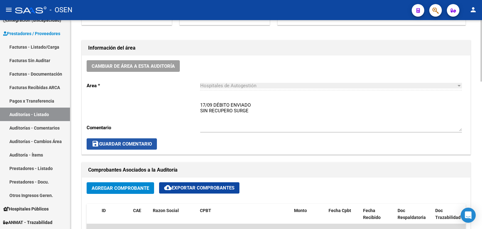
click at [140, 142] on span "save Guardar Comentario" at bounding box center [122, 144] width 60 height 6
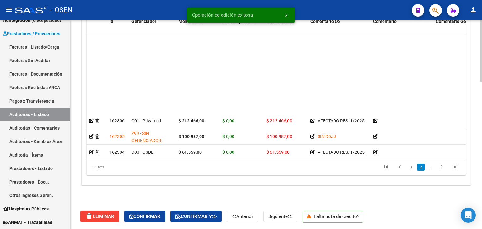
scroll to position [211, 0]
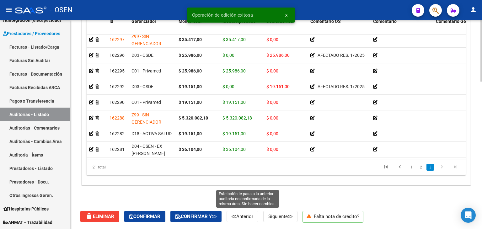
click at [250, 216] on span "Anterior" at bounding box center [242, 217] width 22 height 6
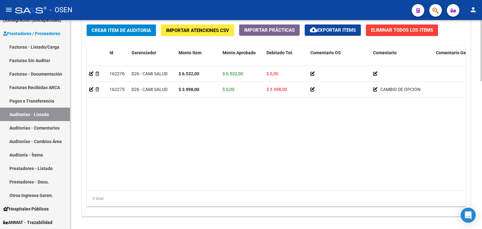
scroll to position [504, 0]
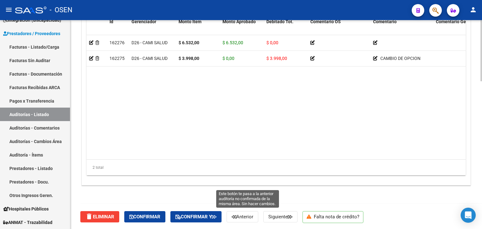
click at [245, 219] on button "Anterior" at bounding box center [242, 216] width 32 height 11
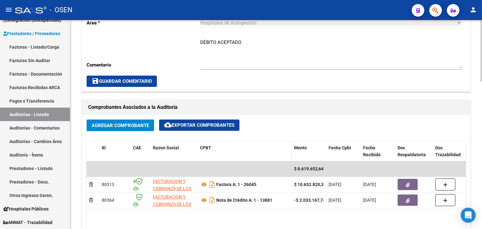
scroll to position [157, 0]
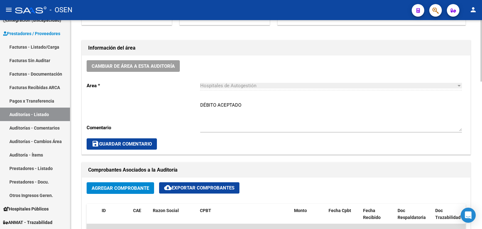
click at [250, 102] on textarea "DÉBITO ACEPTADO" at bounding box center [331, 116] width 262 height 29
paste textarea "SIN RECUPERO SURGE"
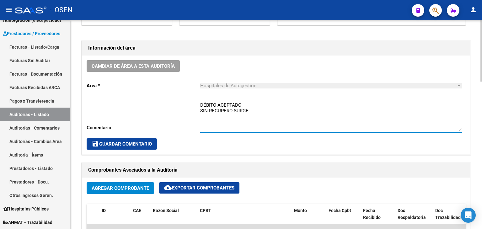
type textarea "DÉBITO ACEPTADO SIN RECUPERO SURGE"
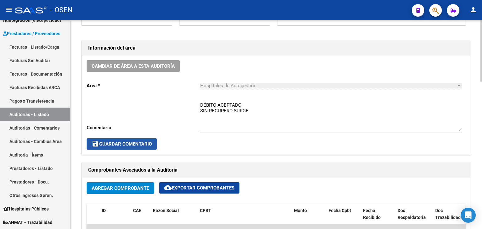
drag, startPoint x: 143, startPoint y: 141, endPoint x: 269, endPoint y: 65, distance: 147.7
click at [143, 141] on span "save Guardar Comentario" at bounding box center [122, 144] width 60 height 6
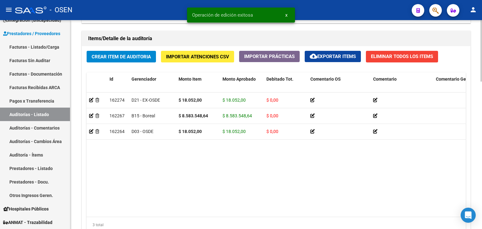
scroll to position [499, 0]
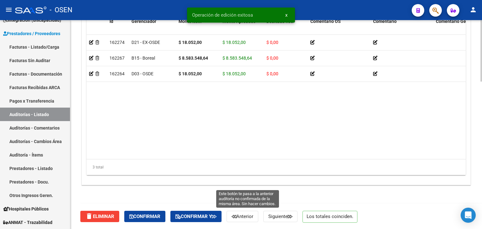
click at [247, 220] on button "Anterior" at bounding box center [242, 216] width 32 height 11
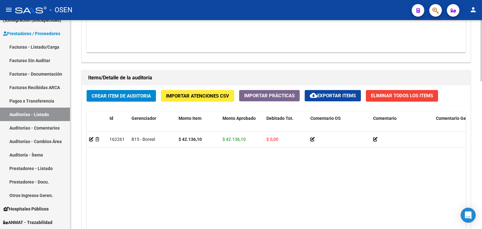
scroll to position [504, 0]
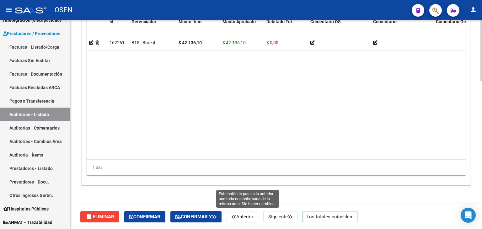
click at [251, 220] on button "Anterior" at bounding box center [242, 216] width 32 height 11
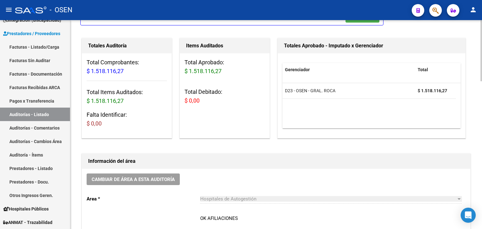
scroll to position [125, 0]
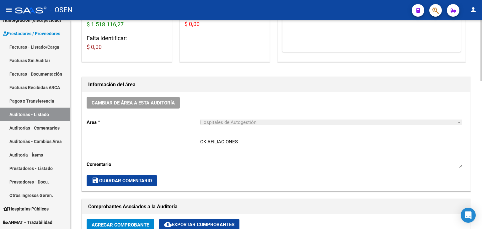
click at [252, 139] on textarea "OK AFILIACIONES" at bounding box center [331, 152] width 262 height 29
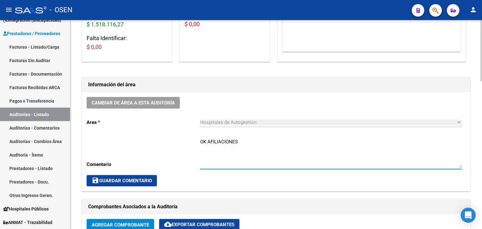
paste textarea "SIN RECUPERO SURGE"
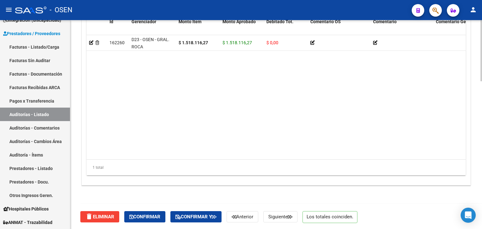
scroll to position [253, 0]
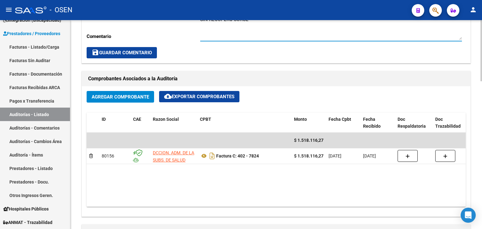
type textarea "OK AFILIACIONES SIN RECUPERO SURGE"
click at [130, 51] on span "save Guardar Comentario" at bounding box center [122, 53] width 60 height 6
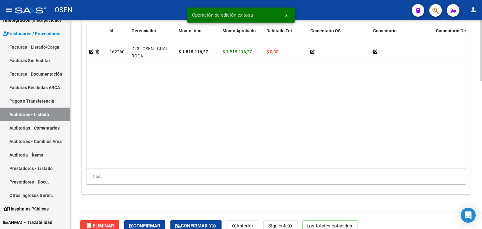
scroll to position [504, 0]
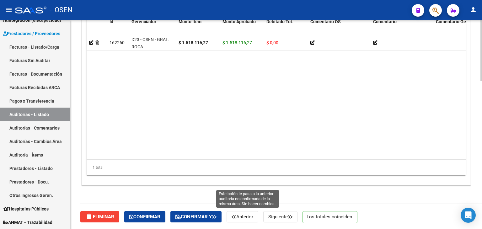
click at [248, 217] on span "Anterior" at bounding box center [242, 217] width 22 height 6
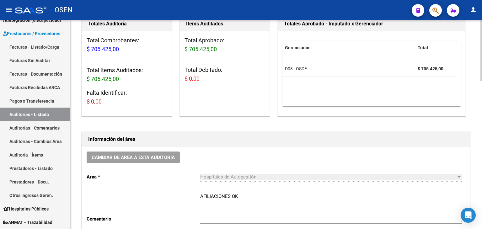
scroll to position [157, 0]
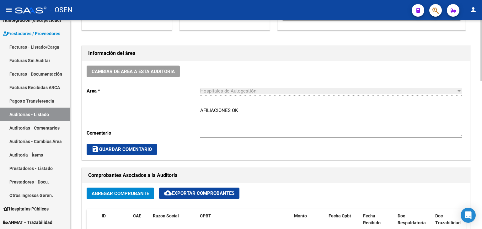
click at [251, 114] on textarea "AFILIACIONES OK" at bounding box center [331, 121] width 262 height 29
paste textarea "SIN RECUPERO SURGE"
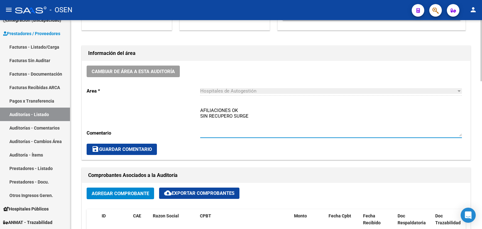
type textarea "AFILIACIONES OK SIN RECUPERO SURGE"
click at [125, 148] on span "save Guardar Comentario" at bounding box center [122, 149] width 60 height 6
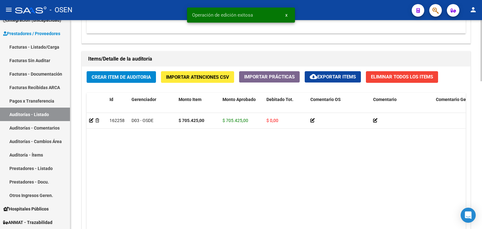
scroll to position [504, 0]
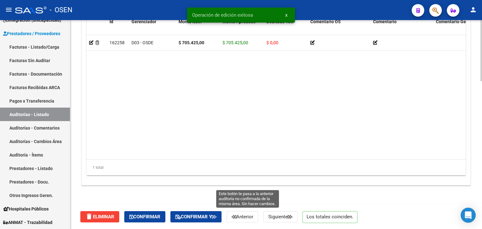
click at [250, 217] on span "Anterior" at bounding box center [242, 217] width 22 height 6
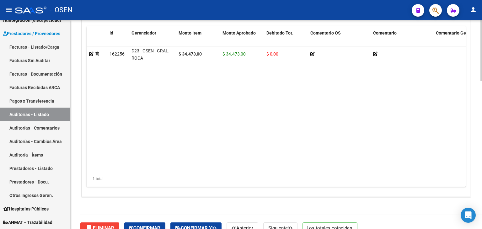
scroll to position [504, 0]
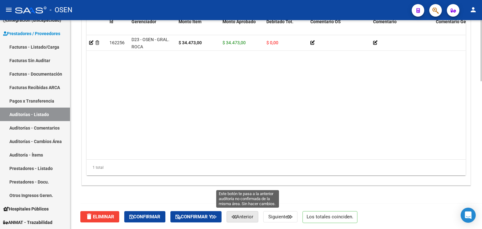
click at [250, 214] on span "Anterior" at bounding box center [242, 217] width 22 height 6
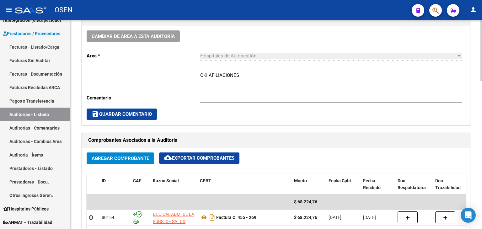
scroll to position [188, 0]
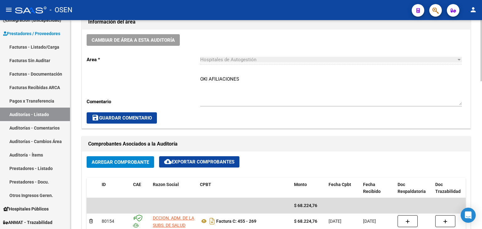
click at [261, 85] on textarea "OKI AFILIACIONES" at bounding box center [331, 90] width 262 height 29
paste textarea "SIN RECUPERO SURGE"
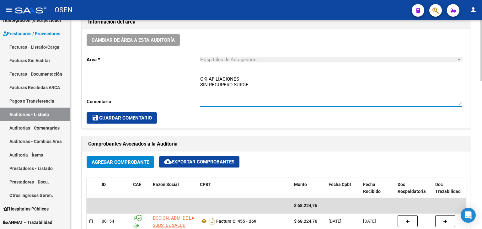
type textarea "OKI AFILIACIONES SIN RECUPERO SURGE"
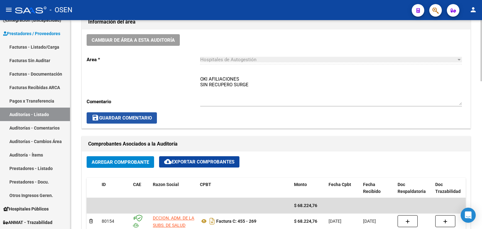
click at [131, 117] on span "save Guardar Comentario" at bounding box center [122, 118] width 60 height 6
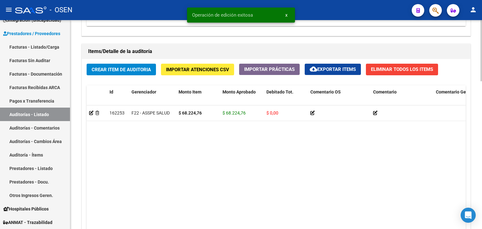
scroll to position [504, 0]
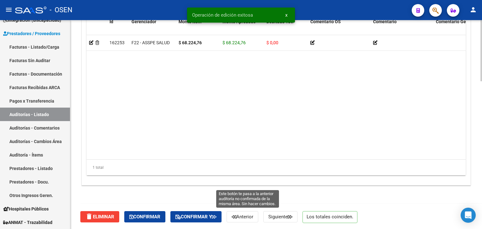
click at [242, 216] on span "Anterior" at bounding box center [242, 217] width 22 height 6
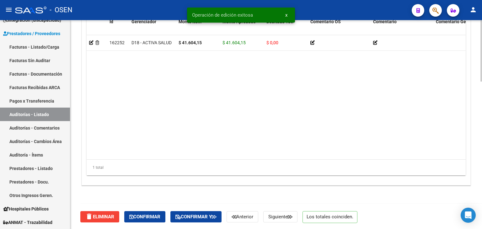
scroll to position [499, 0]
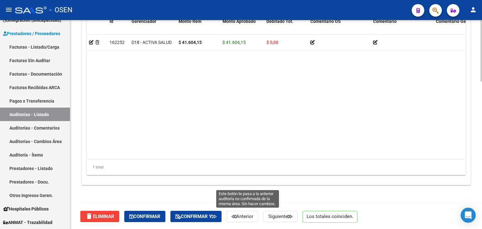
click at [253, 217] on span "Anterior" at bounding box center [242, 217] width 22 height 6
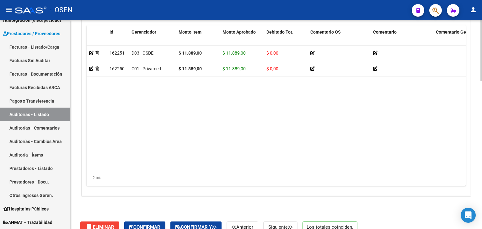
scroll to position [504, 0]
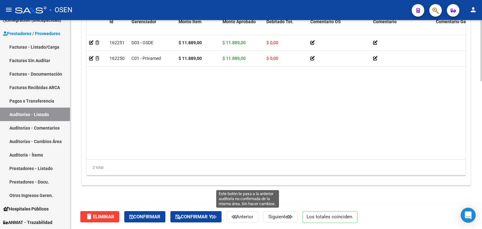
click at [241, 215] on span "Anterior" at bounding box center [242, 217] width 22 height 6
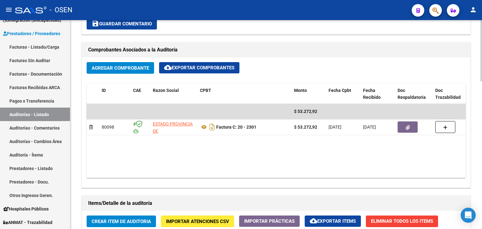
scroll to position [504, 0]
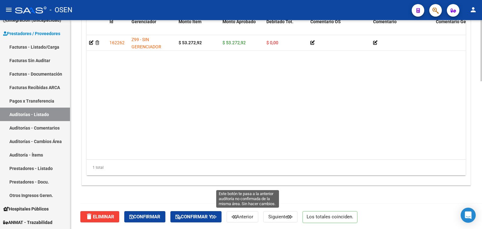
click at [248, 218] on span "Anterior" at bounding box center [242, 217] width 22 height 6
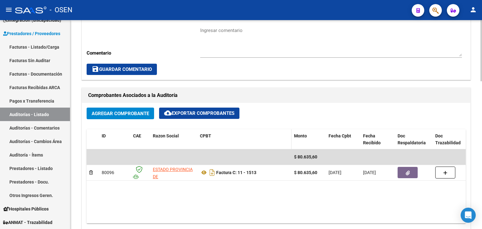
scroll to position [157, 0]
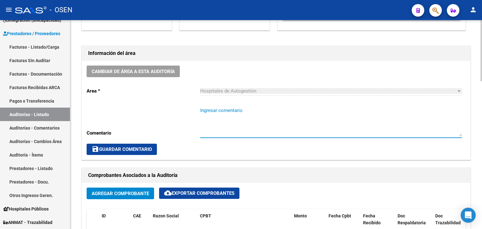
click at [236, 110] on textarea "Ingresar comentario" at bounding box center [331, 121] width 262 height 29
paste textarea "SIN RECUPERO SURGE"
type textarea "SIN RECUPERO SURGE"
click at [130, 146] on button "save Guardar Comentario" at bounding box center [122, 149] width 70 height 11
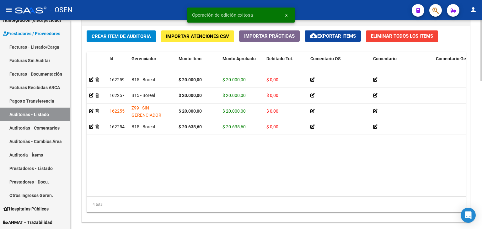
scroll to position [504, 0]
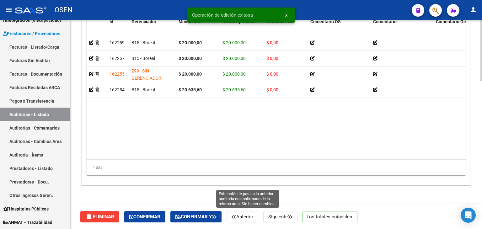
click at [241, 215] on span "Anterior" at bounding box center [242, 217] width 22 height 6
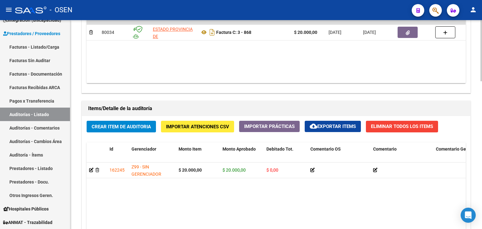
scroll to position [504, 0]
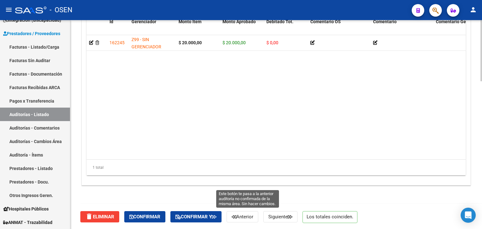
click at [253, 214] on span "Anterior" at bounding box center [242, 217] width 22 height 6
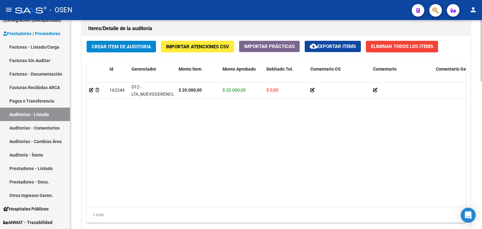
scroll to position [504, 0]
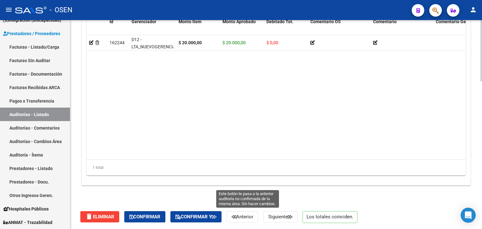
click at [248, 217] on span "Anterior" at bounding box center [242, 217] width 22 height 6
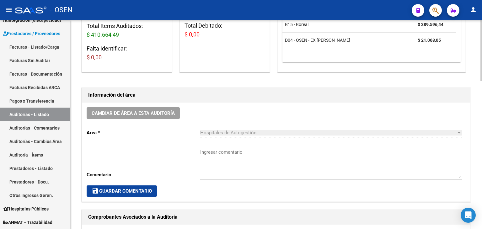
scroll to position [157, 0]
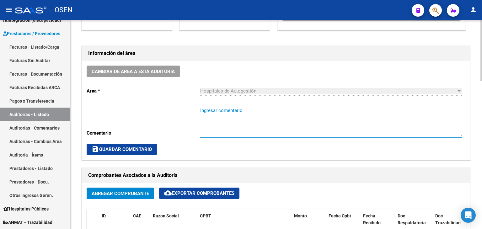
click at [228, 113] on textarea "Ingresar comentario" at bounding box center [331, 121] width 262 height 29
paste textarea "SIN RECUPERO SURGE"
type textarea "SIN RECUPERO SURGE"
click at [148, 151] on span "save Guardar Comentario" at bounding box center [122, 149] width 60 height 6
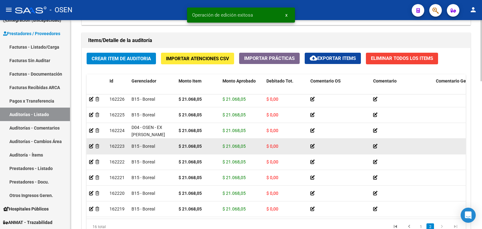
scroll to position [504, 0]
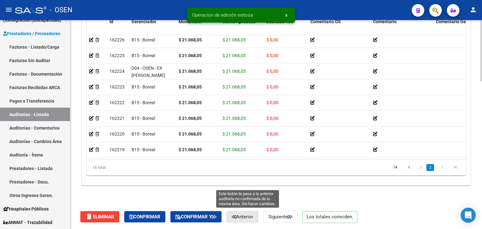
click at [251, 216] on span "Anterior" at bounding box center [242, 217] width 22 height 6
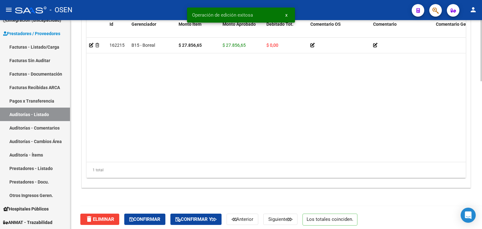
scroll to position [504, 0]
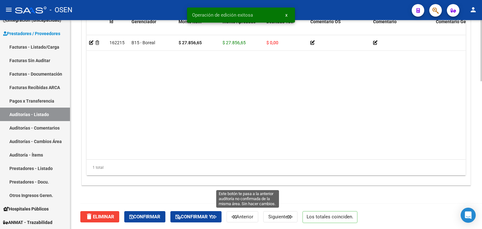
click at [250, 215] on span "Anterior" at bounding box center [242, 217] width 22 height 6
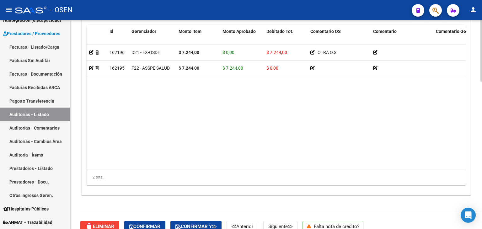
scroll to position [499, 0]
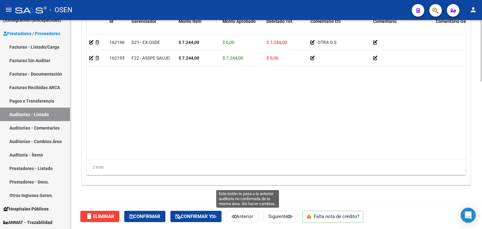
click at [250, 214] on span "Anterior" at bounding box center [242, 217] width 22 height 6
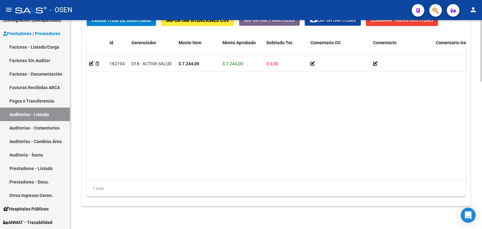
scroll to position [499, 0]
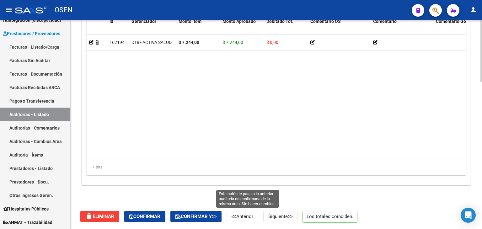
click at [245, 218] on span "Anterior" at bounding box center [242, 217] width 22 height 6
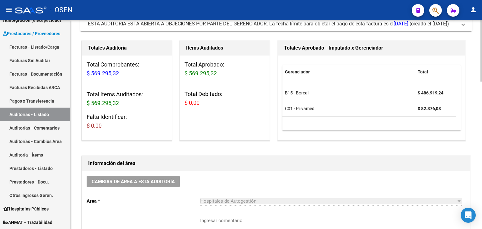
scroll to position [125, 0]
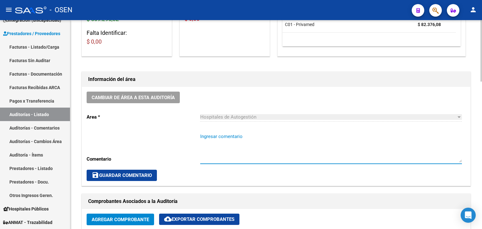
click at [243, 137] on textarea "Ingresar comentario" at bounding box center [331, 147] width 262 height 29
paste textarea "SIN RECUPERO SURGE"
type textarea "SIN RECUPERO SURGE"
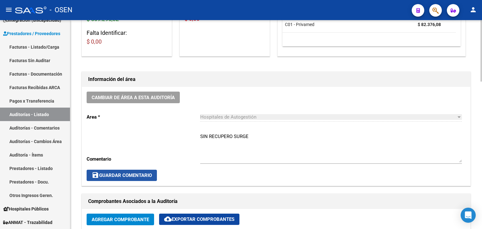
click at [156, 176] on button "save Guardar Comentario" at bounding box center [122, 175] width 70 height 11
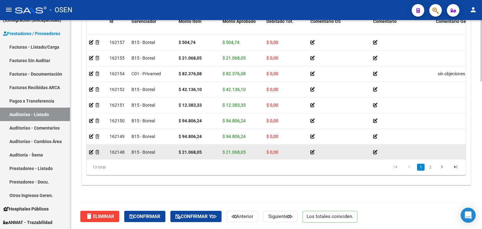
scroll to position [86, 0]
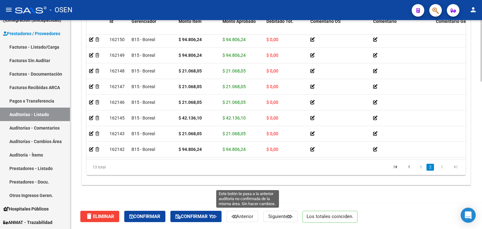
click at [249, 219] on button "Anterior" at bounding box center [242, 216] width 32 height 11
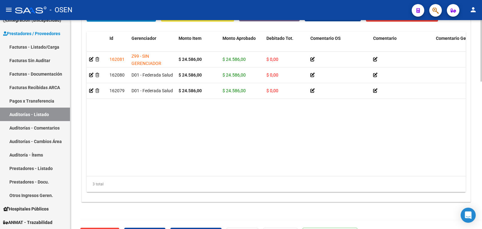
scroll to position [499, 0]
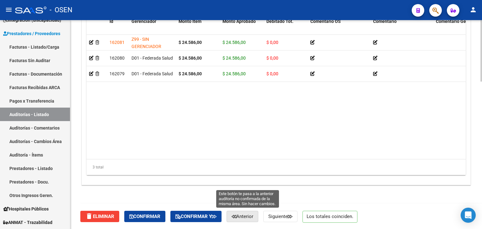
click at [242, 215] on span "Anterior" at bounding box center [242, 217] width 22 height 6
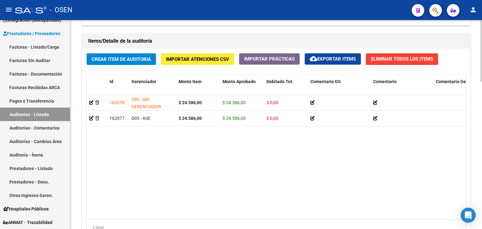
scroll to position [499, 0]
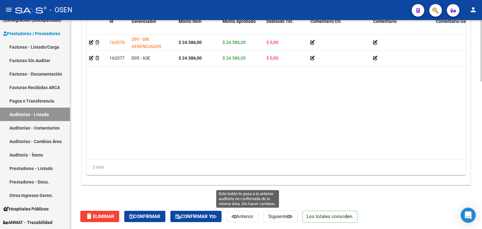
click at [253, 215] on span "Anterior" at bounding box center [242, 217] width 22 height 6
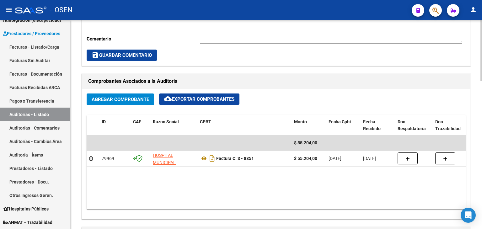
scroll to position [502, 0]
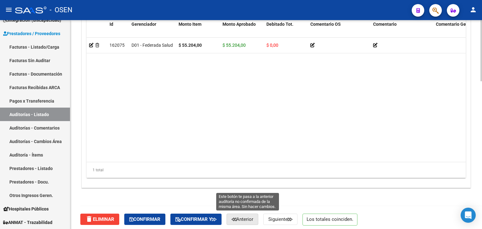
click at [246, 220] on span "Anterior" at bounding box center [242, 219] width 22 height 6
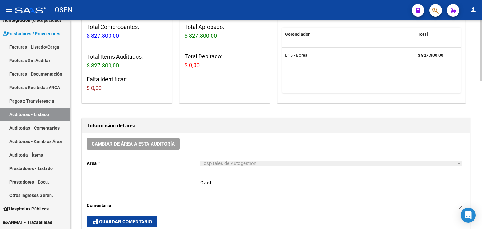
scroll to position [125, 0]
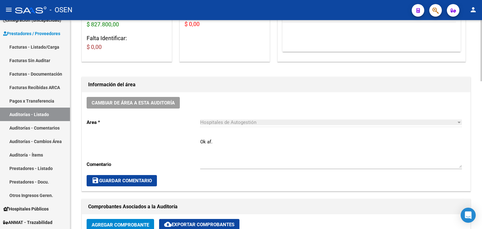
click at [233, 146] on textarea "Ok af." at bounding box center [331, 152] width 262 height 29
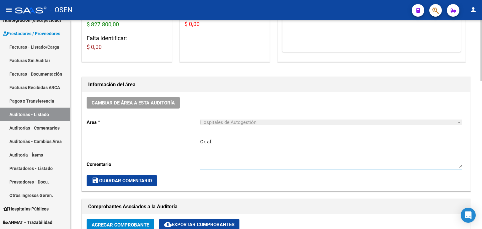
paste textarea "SIN RECUPERO SURGE"
type textarea "Ok af. SIN RECUPERO SURGE"
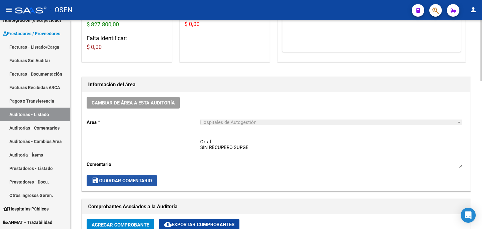
click at [146, 175] on button "save Guardar Comentario" at bounding box center [122, 180] width 70 height 11
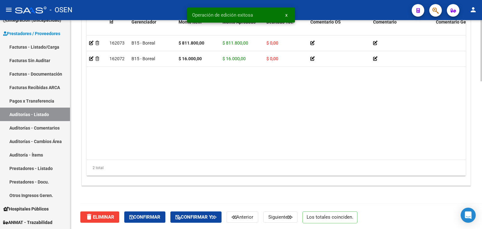
scroll to position [504, 0]
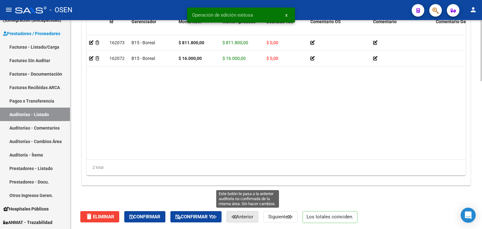
click at [253, 217] on span "Anterior" at bounding box center [242, 217] width 22 height 6
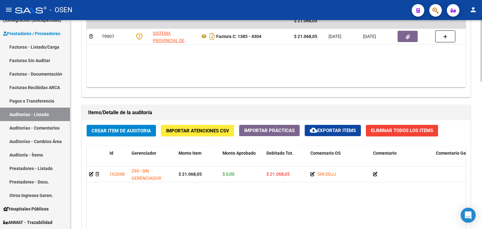
scroll to position [499, 0]
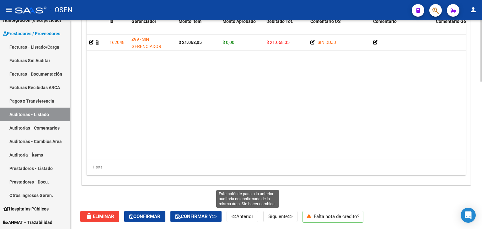
click at [247, 215] on span "Anterior" at bounding box center [242, 217] width 22 height 6
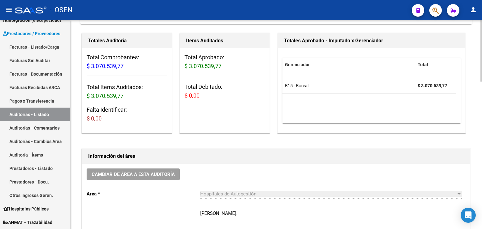
scroll to position [188, 0]
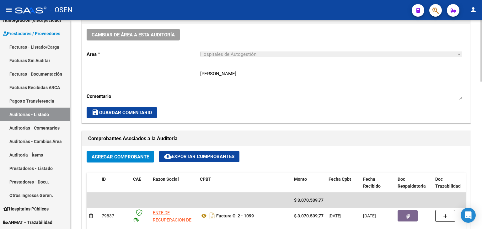
click at [252, 74] on textarea "H. NOTTI." at bounding box center [331, 84] width 262 height 29
paste textarea "SIN RECUPERO SURGE"
type textarea "H. NOTTI. SIN RECUPERO SURGE"
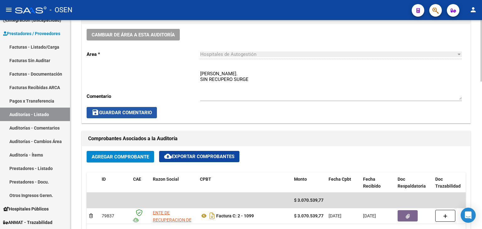
click at [129, 110] on span "save Guardar Comentario" at bounding box center [122, 113] width 60 height 6
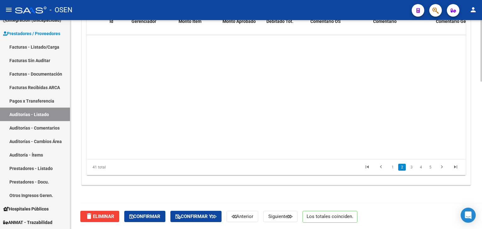
scroll to position [345, 0]
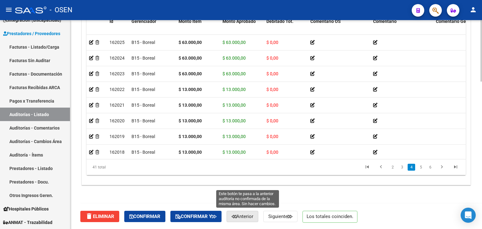
click at [250, 217] on span "Anterior" at bounding box center [242, 217] width 22 height 6
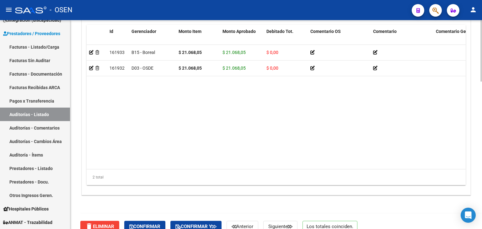
scroll to position [499, 0]
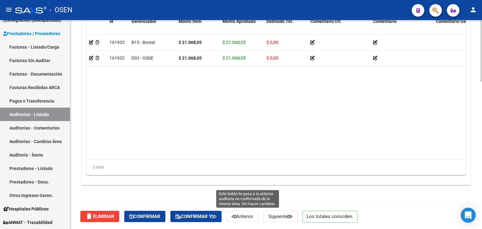
click at [253, 214] on span "Anterior" at bounding box center [242, 217] width 22 height 6
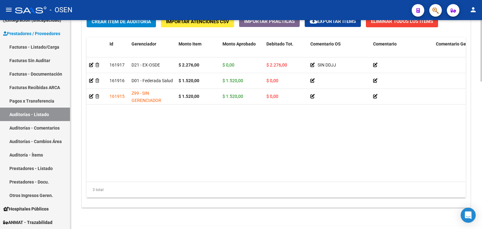
scroll to position [499, 0]
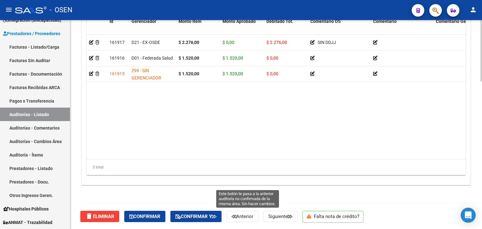
click at [252, 218] on span "Anterior" at bounding box center [242, 217] width 22 height 6
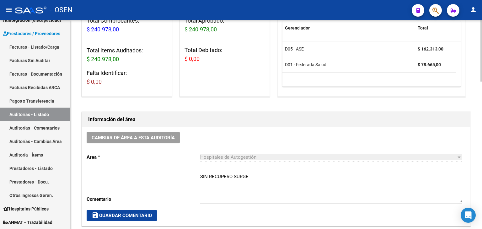
scroll to position [157, 0]
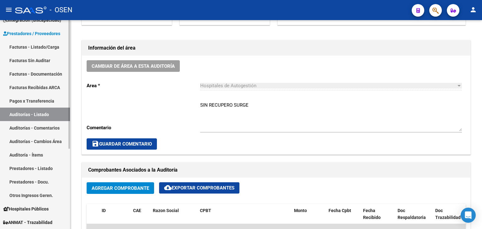
drag, startPoint x: 43, startPoint y: 112, endPoint x: 45, endPoint y: 108, distance: 4.4
click at [43, 112] on link "Auditorías - Listado" at bounding box center [35, 114] width 70 height 13
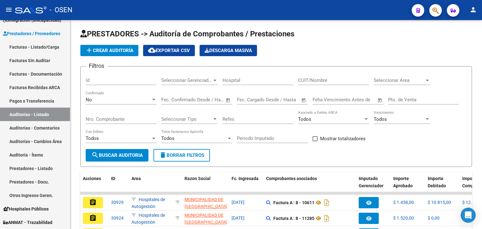
scroll to position [157, 0]
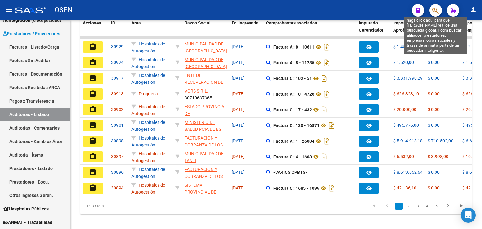
click at [435, 10] on icon "button" at bounding box center [435, 10] width 6 height 7
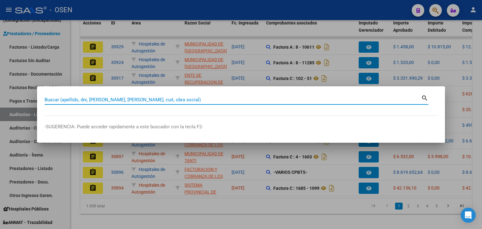
paste input "27176136885"
type input "27176136885"
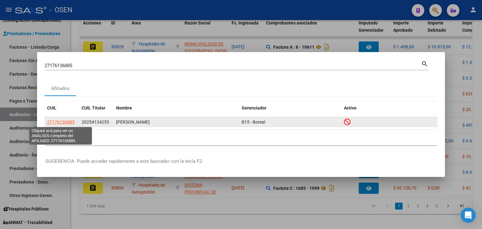
click at [65, 122] on span "27176136885" at bounding box center [61, 121] width 28 height 5
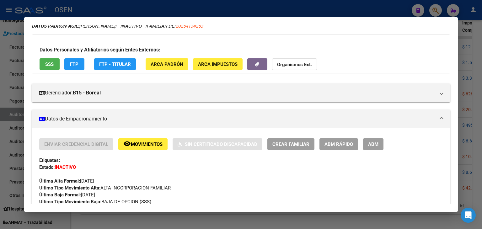
scroll to position [0, 0]
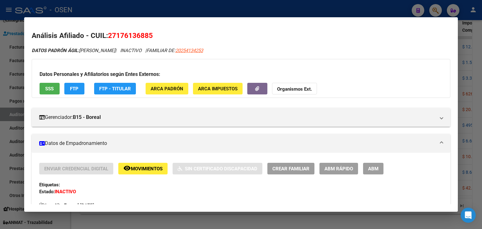
click at [143, 12] on div at bounding box center [241, 114] width 482 height 229
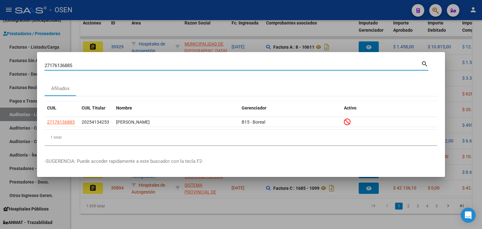
drag, startPoint x: 86, startPoint y: 66, endPoint x: 30, endPoint y: 65, distance: 55.8
click at [30, 65] on div "27176136885 Buscar (apellido, dni, cuil, nro traspaso, cuit, obra social) searc…" at bounding box center [241, 114] width 482 height 229
paste input "20138490700"
type input "20138490700"
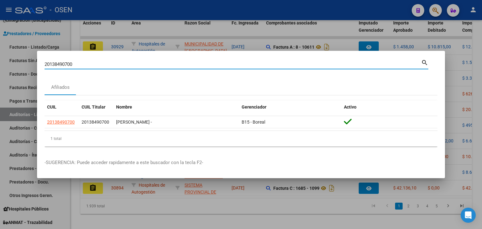
drag, startPoint x: 84, startPoint y: 66, endPoint x: 28, endPoint y: 65, distance: 56.5
click at [35, 66] on div "20138490700 Buscar (apellido, dni, cuil, nro traspaso, cuit, obra social) searc…" at bounding box center [241, 114] width 482 height 229
paste input "20406612180"
type input "20406612180"
drag, startPoint x: 91, startPoint y: 65, endPoint x: 39, endPoint y: 53, distance: 53.4
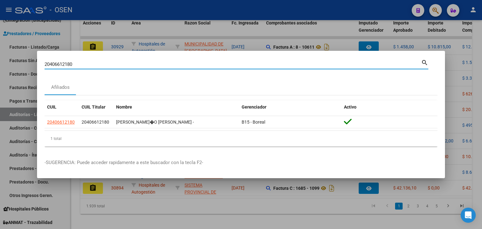
click at [39, 53] on mat-dialog-container "20406612180 Buscar (apellido, dni, cuil, nro traspaso, cuit, obra social) searc…" at bounding box center [241, 115] width 408 height 128
paste input "20273417142"
type input "20273417142"
drag, startPoint x: 82, startPoint y: 65, endPoint x: 40, endPoint y: 55, distance: 43.0
click at [40, 55] on mat-dialog-container "20273417142 Buscar (apellido, dni, cuil, nro traspaso, cuit, obra social) searc…" at bounding box center [241, 115] width 408 height 128
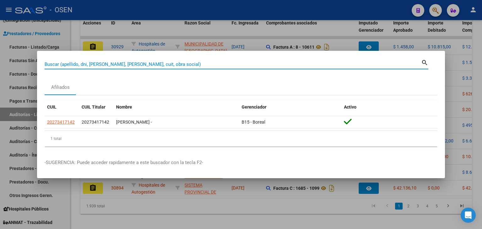
paste input "20250746084"
type input "20250746084"
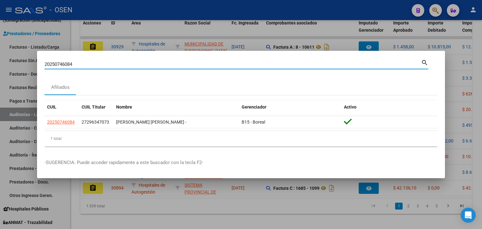
drag, startPoint x: 48, startPoint y: 63, endPoint x: 38, endPoint y: 63, distance: 9.7
click at [38, 63] on mat-dialog-content "20250746084 Buscar (apellido, dni, cuil, nro traspaso, cuit, obra social) searc…" at bounding box center [241, 104] width 408 height 93
paste input "27510134260"
type input "27510134260"
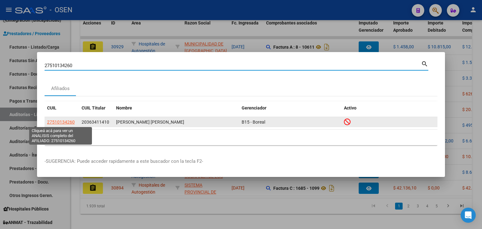
click at [66, 120] on span "27510134260" at bounding box center [61, 121] width 28 height 5
type textarea "27510134260"
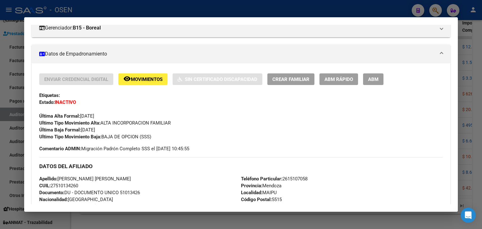
scroll to position [94, 0]
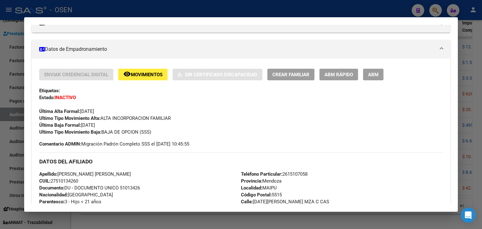
click at [131, 3] on div at bounding box center [241, 114] width 482 height 229
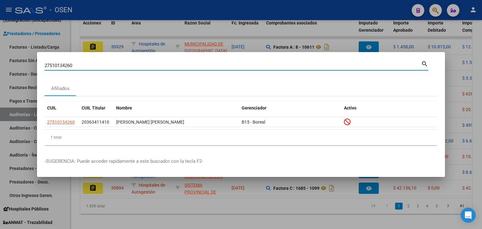
drag, startPoint x: 83, startPoint y: 65, endPoint x: 0, endPoint y: 50, distance: 84.0
click at [0, 62] on div "27510134260 Buscar (apellido, dni, cuil, nro traspaso, cuit, obra social) searc…" at bounding box center [241, 114] width 482 height 229
paste input "20223316450"
type input "20223316450"
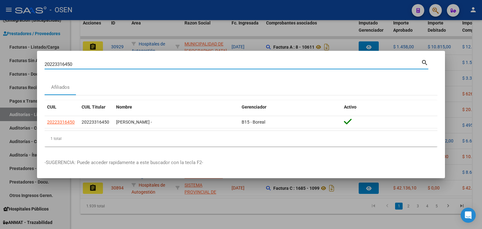
drag, startPoint x: 55, startPoint y: 65, endPoint x: 37, endPoint y: 64, distance: 17.9
click at [34, 65] on div "20223316450 Buscar (apellido, dni, cuil, nro traspaso, cuit, obra social) searc…" at bounding box center [241, 114] width 482 height 229
paste input "24230757840"
drag, startPoint x: 85, startPoint y: 71, endPoint x: 56, endPoint y: 67, distance: 29.0
click at [55, 71] on div "24230757840 Buscar (apellido, dni, cuil, nro traspaso, cuit, obra social) search" at bounding box center [237, 66] width 384 height 17
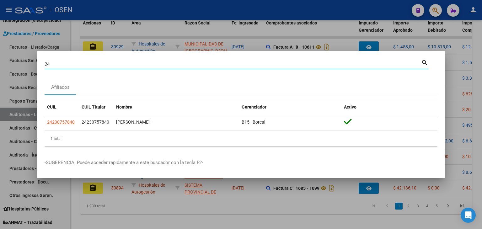
type input "2"
paste input "27324469120"
type input "27324469120"
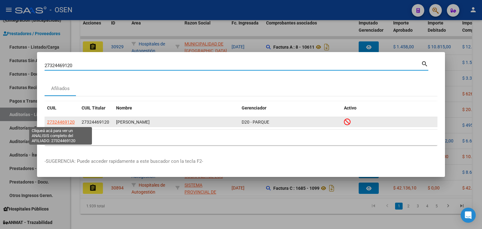
click at [59, 124] on app-link-go-to "27324469120" at bounding box center [61, 122] width 28 height 7
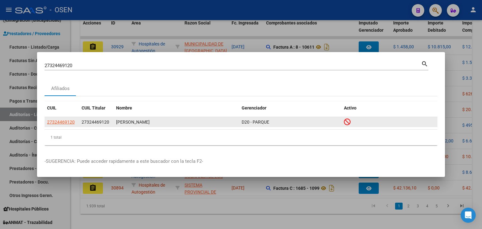
click at [59, 122] on span "27324469120" at bounding box center [61, 121] width 28 height 5
type textarea "27324469120"
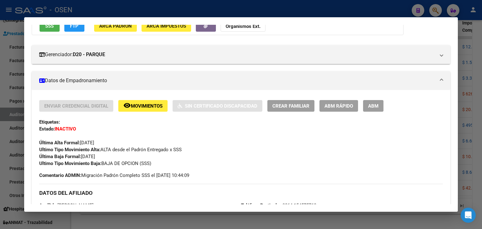
scroll to position [0, 0]
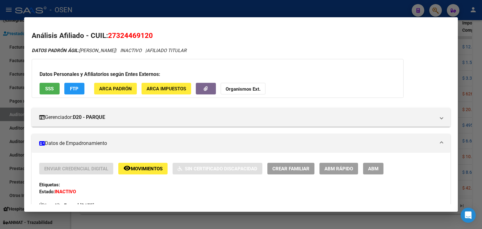
click at [146, 7] on div at bounding box center [241, 114] width 482 height 229
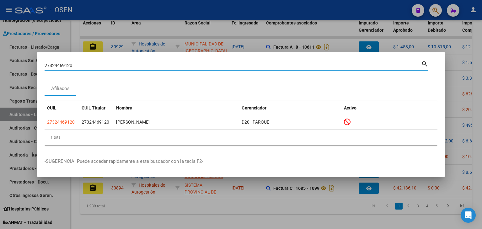
drag, startPoint x: 85, startPoint y: 66, endPoint x: 15, endPoint y: 66, distance: 69.9
click at [16, 67] on div "27324469120 Buscar (apellido, dni, cuil, nro traspaso, cuit, obra social) searc…" at bounding box center [241, 114] width 482 height 229
paste input "20247507575"
type input "20247507575"
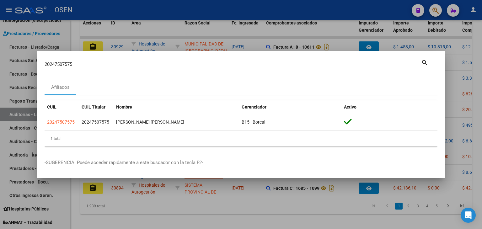
drag, startPoint x: 83, startPoint y: 64, endPoint x: 8, endPoint y: 50, distance: 76.8
click at [8, 50] on div "20247507575 Buscar (apellido, dni, cuil, nro traspaso, cuit, obra social) searc…" at bounding box center [241, 114] width 482 height 229
paste input "20244800204"
type input "20244800204"
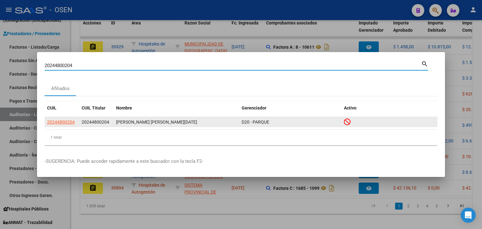
click at [62, 124] on app-link-go-to "20244800204" at bounding box center [61, 122] width 28 height 7
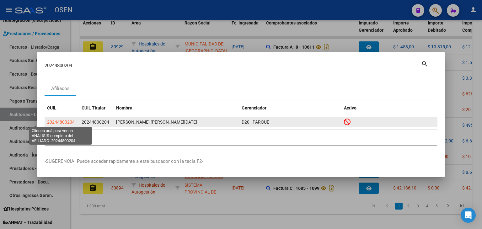
click at [61, 123] on span "20244800204" at bounding box center [61, 121] width 28 height 5
type textarea "20244800204"
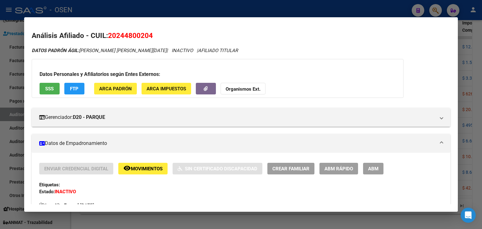
click at [137, 8] on div at bounding box center [241, 114] width 482 height 229
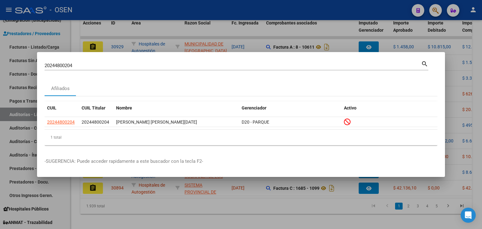
drag, startPoint x: 82, startPoint y: 66, endPoint x: 54, endPoint y: 64, distance: 27.7
click at [54, 64] on input "20244800204" at bounding box center [233, 66] width 376 height 6
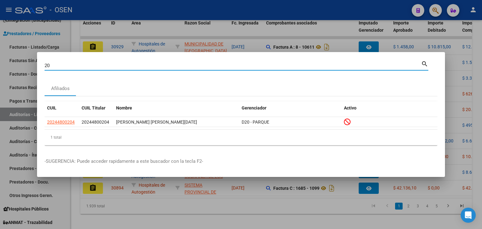
type input "2"
paste input "27184467459"
type input "27184467459"
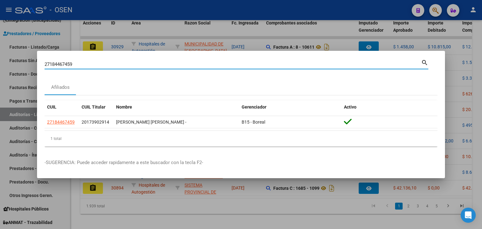
drag, startPoint x: 82, startPoint y: 64, endPoint x: 37, endPoint y: 69, distance: 45.7
click at [37, 69] on mat-dialog-content "27184467459 Buscar (apellido, dni, cuil, nro traspaso, cuit, obra social) searc…" at bounding box center [241, 104] width 408 height 93
paste input "20230191337"
type input "20230191337"
drag, startPoint x: 47, startPoint y: 66, endPoint x: 40, endPoint y: 66, distance: 7.5
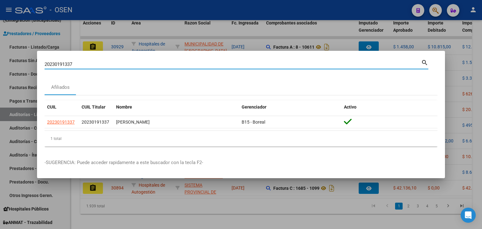
click at [40, 66] on mat-dialog-content "20230191337 Buscar (apellido, dni, cuil, nro traspaso, cuit, obra social) searc…" at bounding box center [241, 104] width 408 height 93
paste input "20271225432"
type input "20271225432"
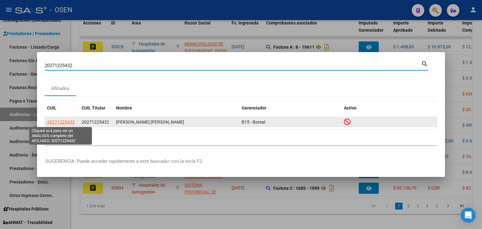
click at [67, 122] on span "20271225432" at bounding box center [61, 121] width 28 height 5
type textarea "20271225432"
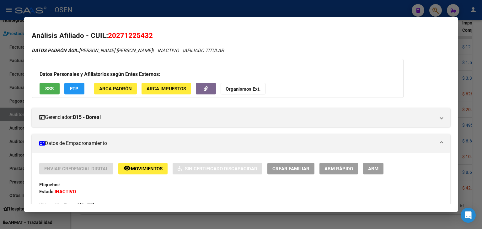
click at [93, 11] on div at bounding box center [241, 114] width 482 height 229
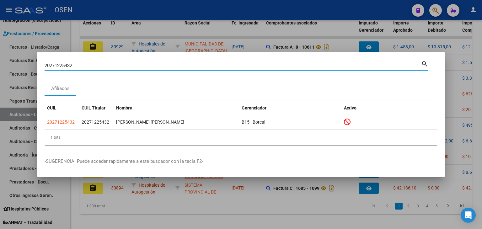
drag, startPoint x: 83, startPoint y: 66, endPoint x: 36, endPoint y: 59, distance: 46.9
click at [39, 62] on mat-dialog-content "20271225432 Buscar (apellido, dni, cuil, nro traspaso, cuit, obra social) searc…" at bounding box center [241, 105] width 408 height 91
paste input "20271225432"
type input "20271225432"
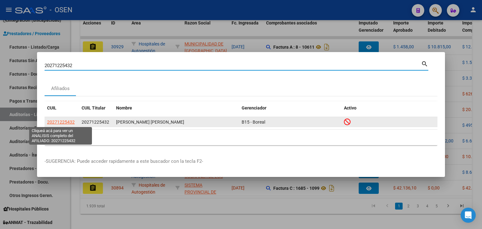
click at [59, 124] on span "20271225432" at bounding box center [61, 121] width 28 height 5
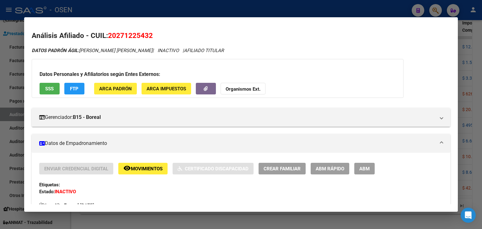
click at [51, 87] on span "SSS" at bounding box center [49, 89] width 8 height 6
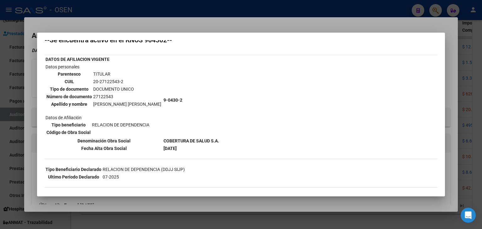
scroll to position [31, 0]
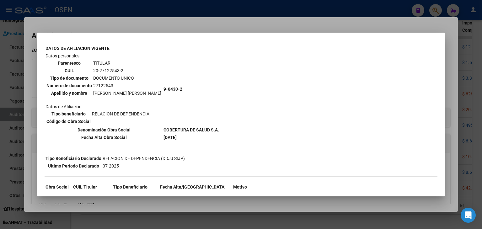
click at [96, 9] on div at bounding box center [241, 114] width 482 height 229
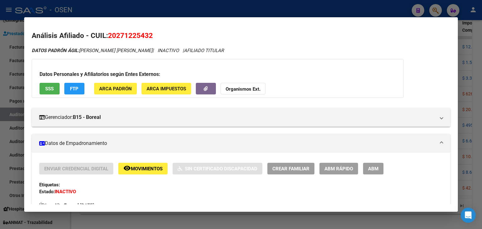
click at [96, 9] on div at bounding box center [241, 114] width 482 height 229
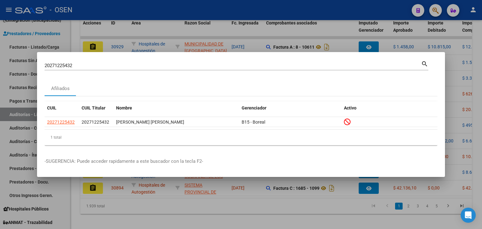
drag, startPoint x: 96, startPoint y: 66, endPoint x: 0, endPoint y: 61, distance: 96.1
click at [0, 61] on div "20271225432 Buscar (apellido, dni, cuil, nro traspaso, cuit, obra social) searc…" at bounding box center [241, 114] width 482 height 229
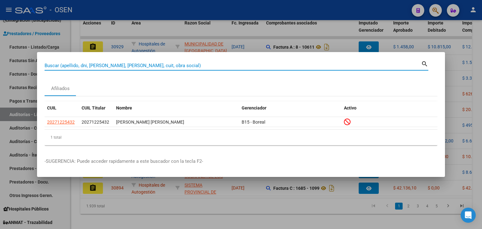
paste input "27185357088"
type input "27185357088"
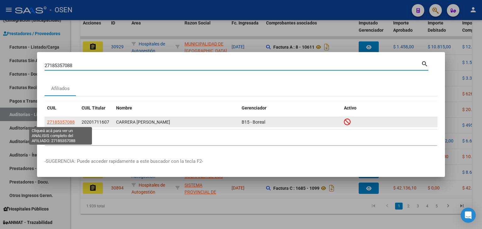
click at [55, 123] on span "27185357088" at bounding box center [61, 121] width 28 height 5
type textarea "27185357088"
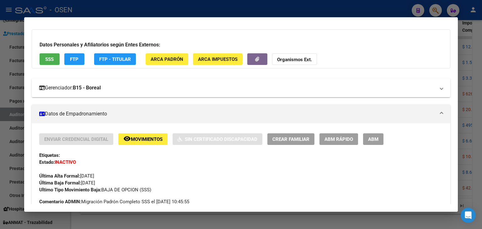
scroll to position [63, 0]
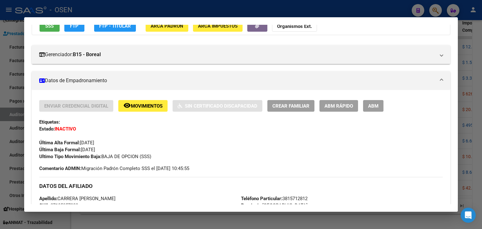
click at [155, 5] on div at bounding box center [241, 114] width 482 height 229
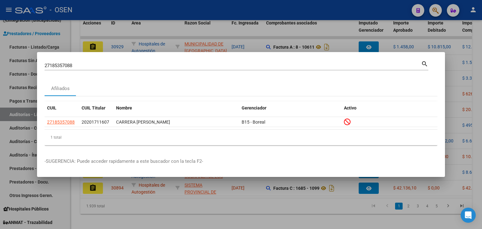
click at [155, 5] on div at bounding box center [241, 114] width 482 height 229
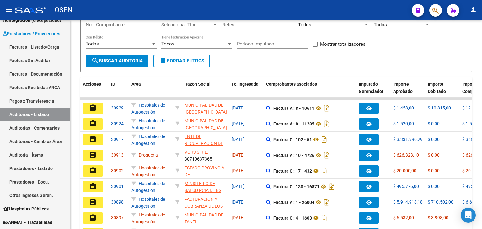
scroll to position [94, 0]
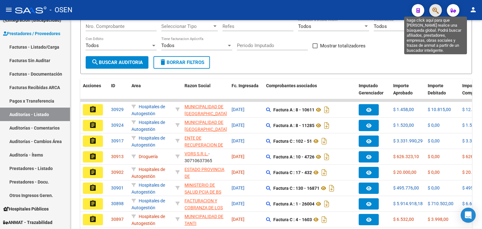
click at [434, 10] on icon "button" at bounding box center [435, 10] width 6 height 7
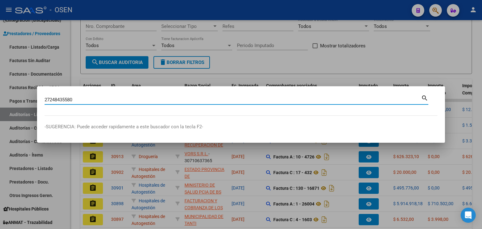
type input "27248435580"
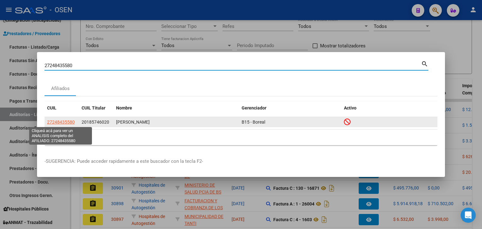
click at [57, 122] on span "27248435580" at bounding box center [61, 121] width 28 height 5
type textarea "27248435580"
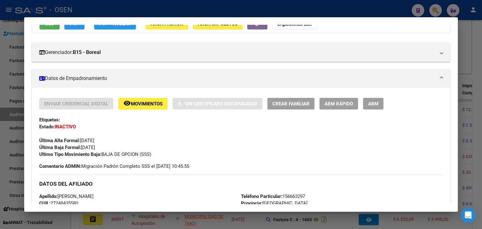
scroll to position [0, 0]
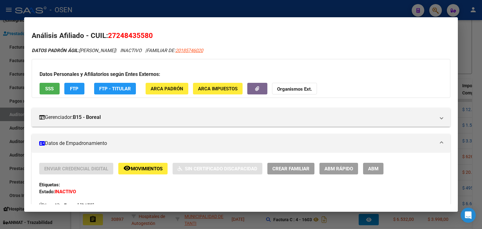
click at [1, 92] on div at bounding box center [241, 114] width 482 height 229
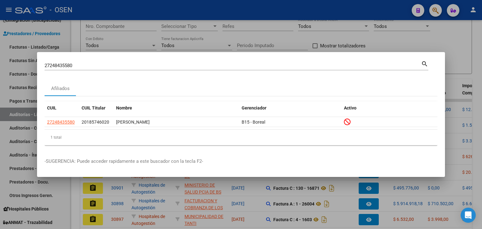
click at [1, 77] on div at bounding box center [241, 114] width 482 height 229
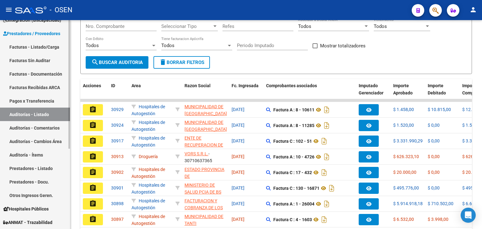
click at [22, 32] on span "Prestadores / Proveedores" at bounding box center [31, 33] width 57 height 7
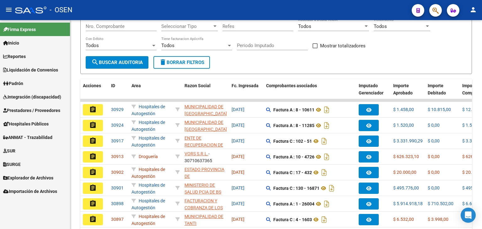
click at [26, 90] on link "Integración (discapacidad)" at bounding box center [35, 96] width 70 height 13
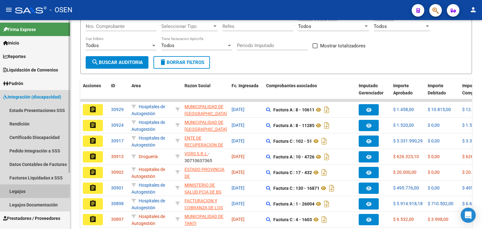
click at [16, 191] on link "Legajos" at bounding box center [35, 190] width 70 height 13
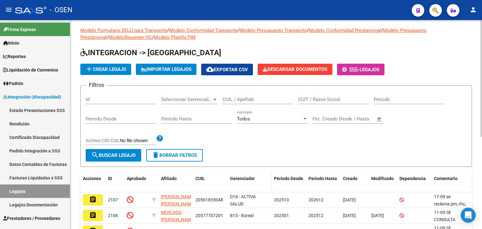
scroll to position [94, 0]
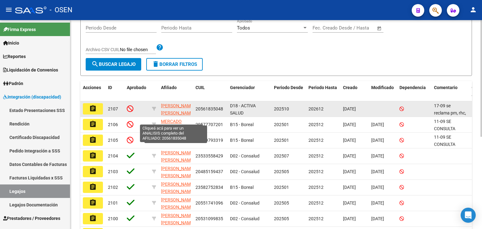
click at [168, 103] on span "ORTIGOSA DYRON ALEXIS" at bounding box center [178, 109] width 34 height 12
type textarea "20561835048"
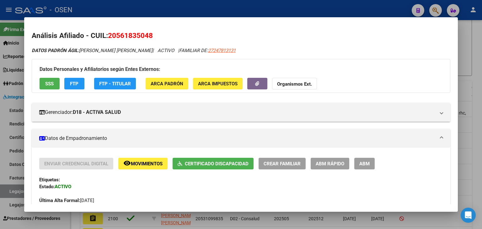
click at [212, 162] on span "Certificado Discapacidad" at bounding box center [217, 164] width 64 height 6
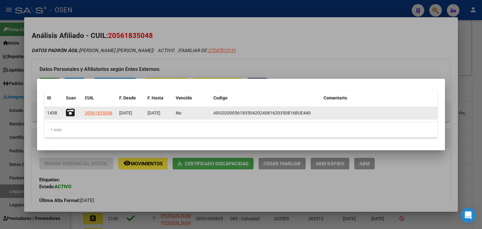
click at [72, 110] on icon at bounding box center [70, 112] width 9 height 9
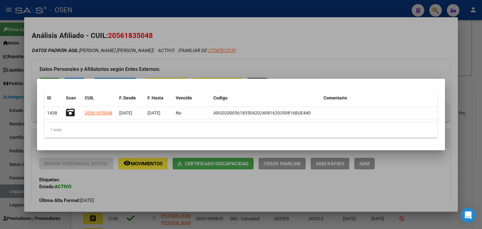
click at [129, 7] on div at bounding box center [241, 114] width 482 height 229
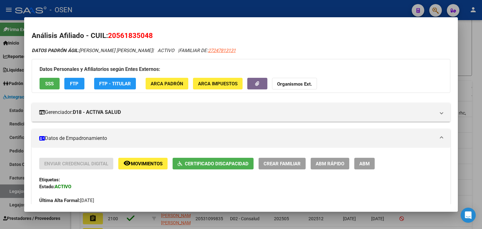
click at [133, 8] on div at bounding box center [241, 114] width 482 height 229
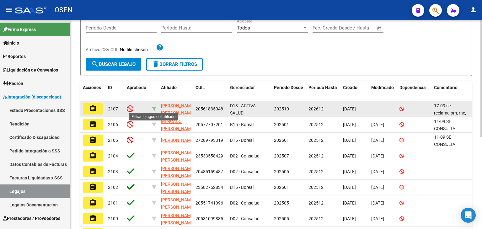
click at [153, 107] on icon at bounding box center [154, 109] width 4 height 4
type input "20561835048"
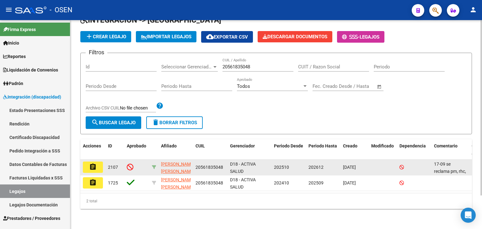
scroll to position [40, 0]
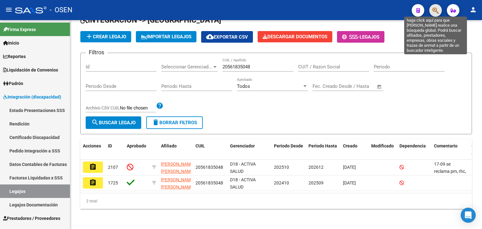
click at [438, 13] on icon "button" at bounding box center [435, 10] width 6 height 7
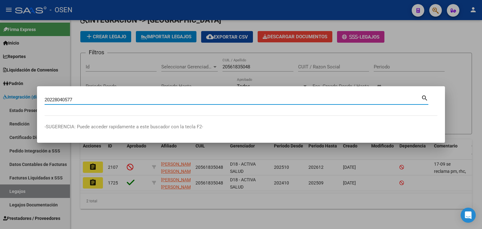
type input "20228040577"
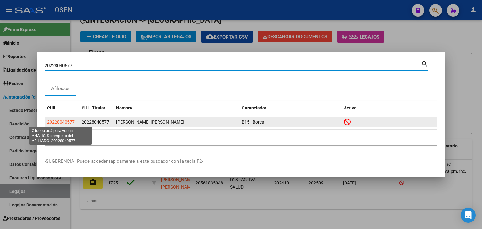
click at [62, 124] on span "20228040577" at bounding box center [61, 121] width 28 height 5
type textarea "20228040577"
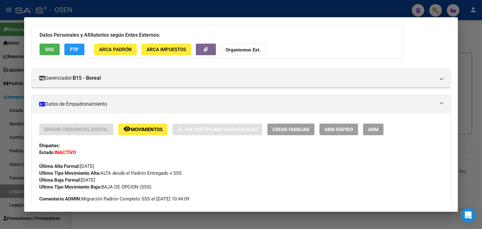
scroll to position [0, 0]
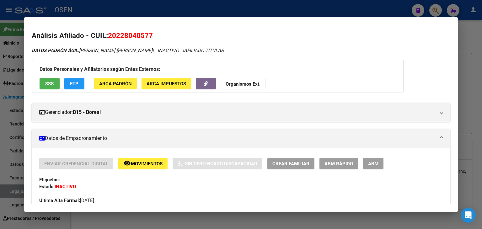
click at [46, 86] on span "SSS" at bounding box center [49, 84] width 8 height 6
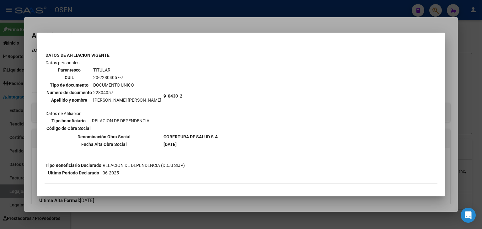
scroll to position [31, 0]
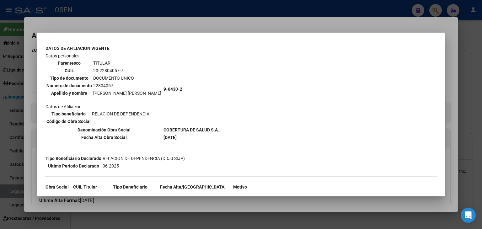
click at [158, 6] on div at bounding box center [241, 114] width 482 height 229
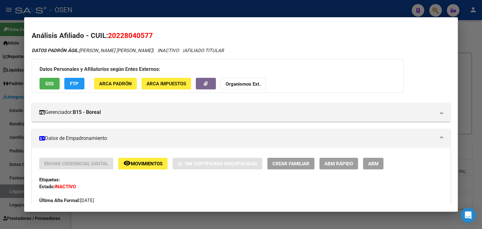
drag, startPoint x: 159, startPoint y: 6, endPoint x: 150, endPoint y: 7, distance: 9.1
click at [159, 6] on div at bounding box center [241, 114] width 482 height 229
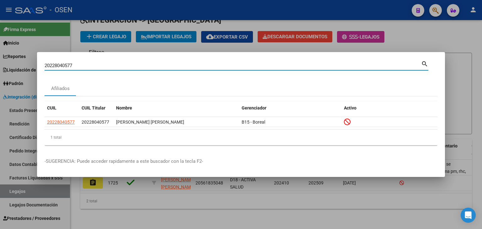
drag, startPoint x: 80, startPoint y: 66, endPoint x: 34, endPoint y: 65, distance: 46.8
click at [35, 65] on div "20228040577 Buscar (apellido, dni, cuil, nro traspaso, cuit, obra social) searc…" at bounding box center [241, 114] width 482 height 229
paste input "20334417779"
type input "20334417779"
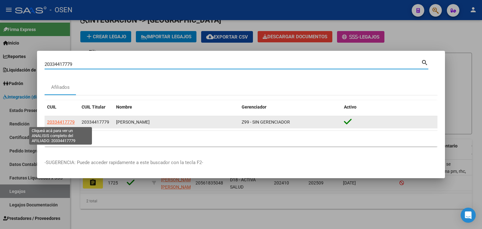
click at [63, 123] on span "20334417779" at bounding box center [61, 121] width 28 height 5
type textarea "20334417779"
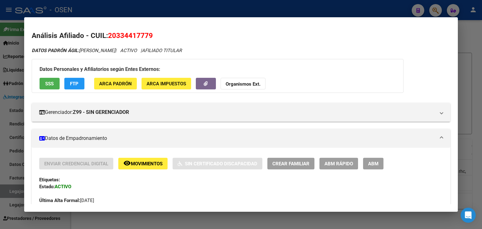
click at [150, 8] on div at bounding box center [241, 114] width 482 height 229
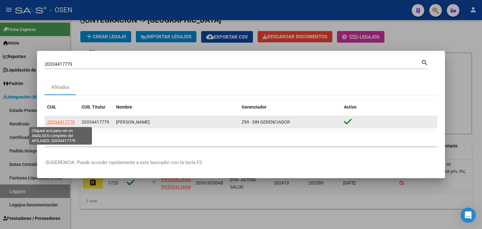
click at [65, 123] on span "20334417779" at bounding box center [61, 121] width 28 height 5
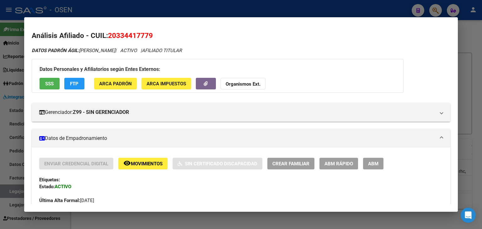
click at [267, 22] on mat-dialog-container "Análisis Afiliado - CUIL: 20334417779 DATOS PADRÓN ÁGIL: SOLOAGA JULIO MATIAS |…" at bounding box center [240, 114] width 433 height 195
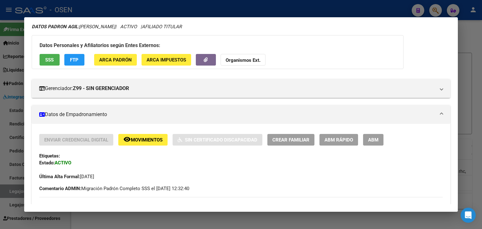
scroll to position [0, 0]
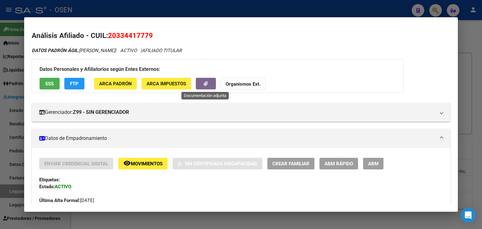
click at [206, 82] on icon "button" at bounding box center [206, 83] width 4 height 5
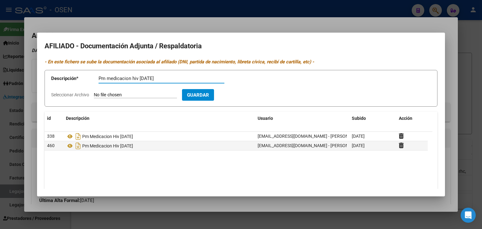
type input "Pm medicacion hiv [DATE]"
click at [94, 92] on input "Seleccionar Archivo" at bounding box center [135, 95] width 83 height 6
type input "C:\fakepath\IMG-20250827-WA0027.jpg"
click at [245, 94] on span "Guardar" at bounding box center [234, 95] width 22 height 6
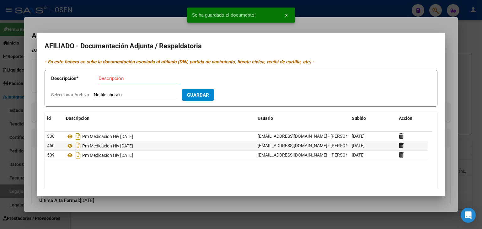
click at [479, 36] on div at bounding box center [241, 114] width 482 height 229
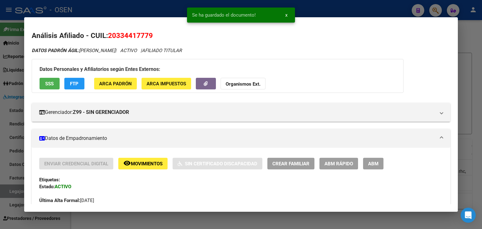
click at [472, 39] on div at bounding box center [241, 114] width 482 height 229
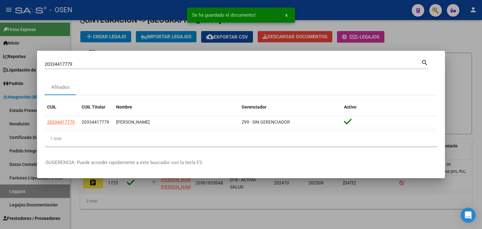
click at [473, 34] on div at bounding box center [241, 114] width 482 height 229
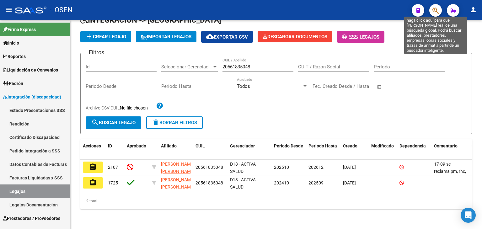
click at [435, 12] on icon "button" at bounding box center [435, 10] width 6 height 7
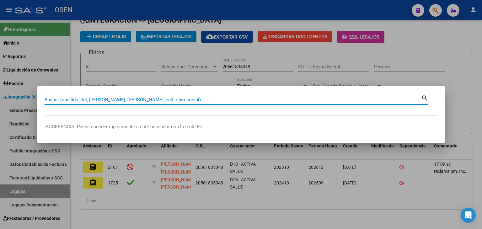
paste input "20160612534"
type input "20160612534"
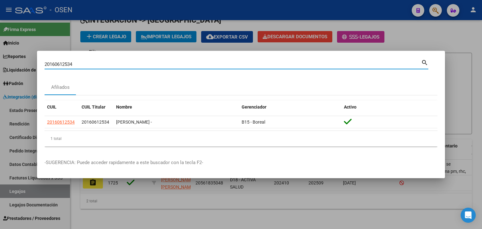
click at [457, 36] on div at bounding box center [241, 114] width 482 height 229
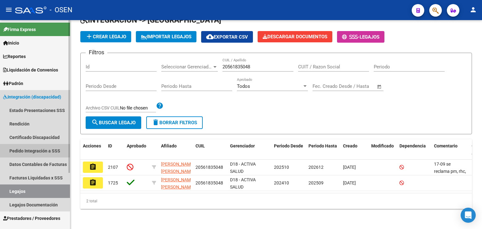
click at [37, 147] on link "Pedido Integración a SSS" at bounding box center [35, 150] width 70 height 13
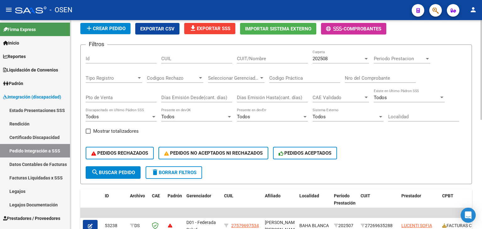
scroll to position [63, 0]
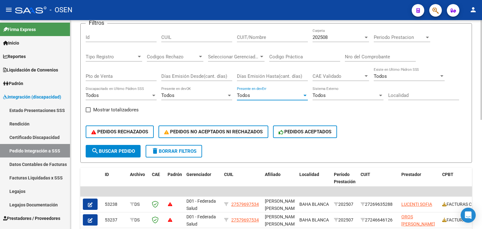
click at [266, 98] on div "Todos" at bounding box center [269, 96] width 65 height 6
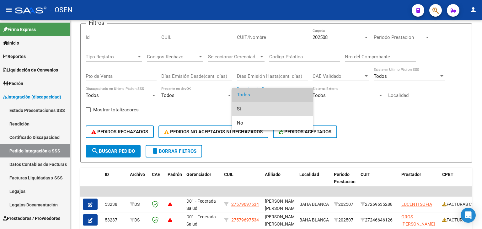
click at [262, 109] on span "Si" at bounding box center [272, 109] width 71 height 14
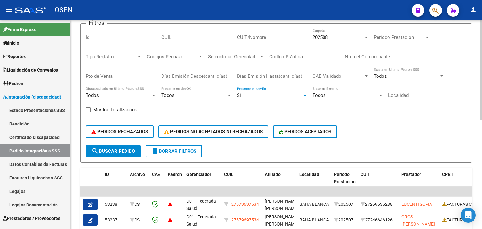
click at [118, 153] on button "search Buscar Pedido" at bounding box center [113, 151] width 55 height 13
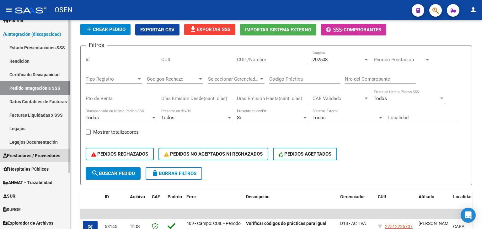
click at [36, 155] on span "Prestadores / Proveedores" at bounding box center [31, 155] width 57 height 7
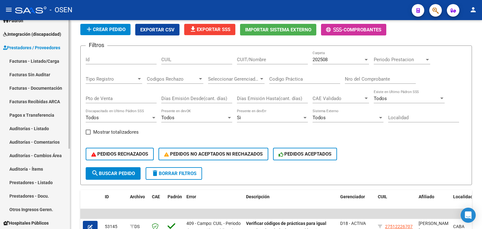
click at [37, 60] on link "Facturas - Listado/Carga" at bounding box center [35, 60] width 70 height 13
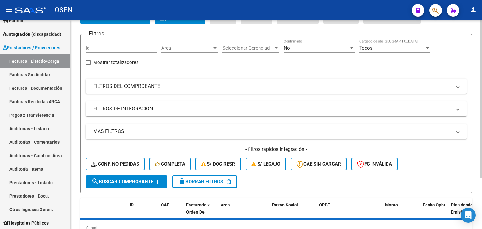
click at [182, 51] on div "Area Area" at bounding box center [189, 45] width 56 height 13
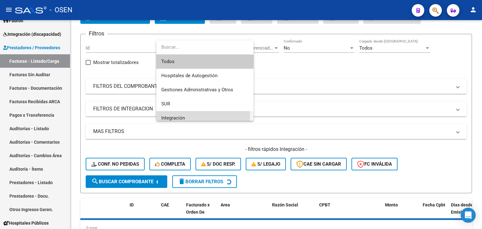
click at [188, 115] on span "Integración" at bounding box center [204, 118] width 87 height 14
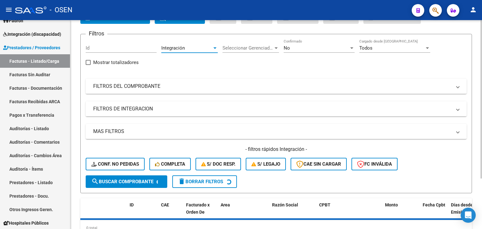
drag, startPoint x: 155, startPoint y: 105, endPoint x: 152, endPoint y: 118, distance: 12.9
click at [154, 106] on mat-panel-title "FILTROS DE INTEGRACION" at bounding box center [272, 108] width 358 height 7
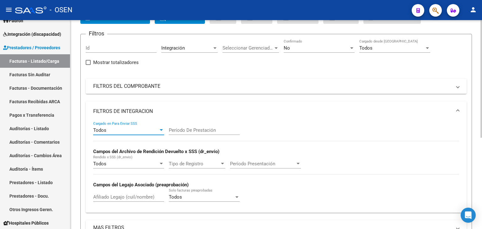
click at [139, 130] on div "Todos" at bounding box center [125, 130] width 65 height 6
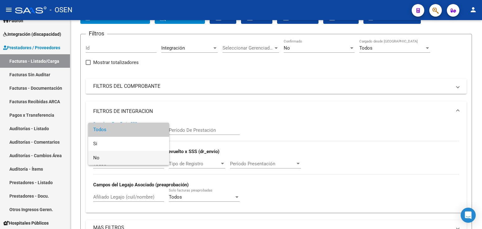
click at [134, 151] on span "No" at bounding box center [128, 158] width 71 height 14
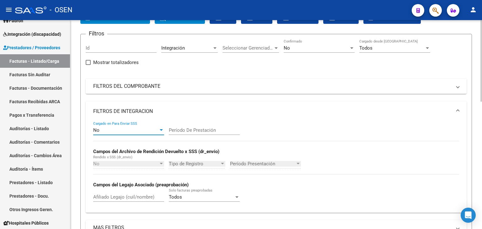
scroll to position [103, 0]
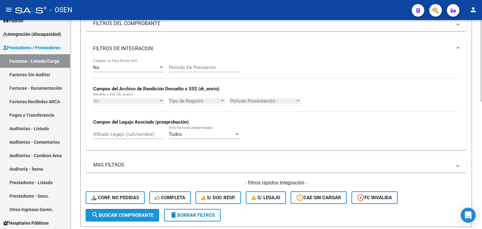
click at [140, 217] on button "search Buscar Comprobante" at bounding box center [122, 215] width 73 height 13
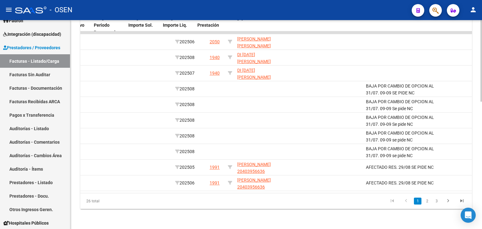
scroll to position [0, 750]
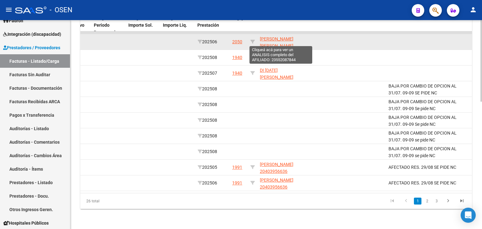
click at [277, 36] on span "RIVAS JULIETA PILAR 23552087844" at bounding box center [277, 45] width 34 height 19
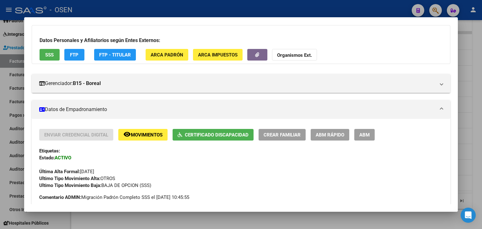
scroll to position [31, 0]
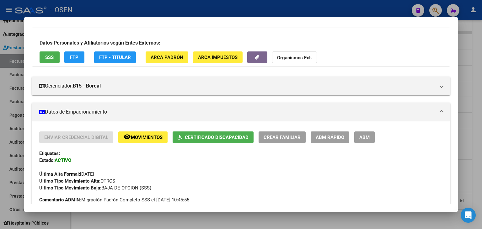
click at [201, 8] on div at bounding box center [241, 114] width 482 height 229
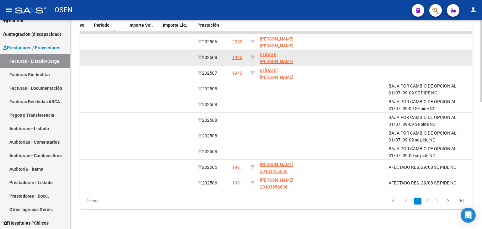
click at [238, 54] on div "1940" at bounding box center [237, 57] width 10 height 7
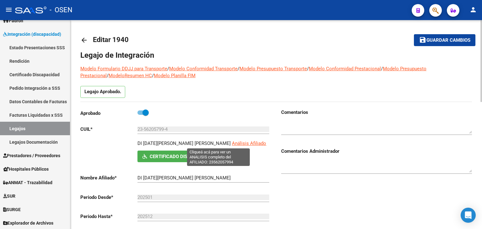
click at [232, 142] on span "Análisis Afiliado" at bounding box center [249, 143] width 34 height 6
type textarea "23562057994"
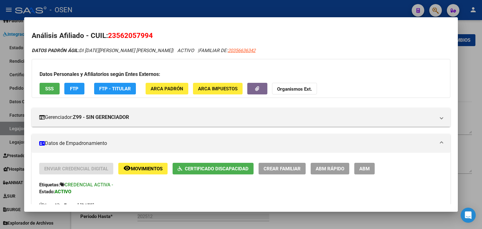
click at [4, 125] on div at bounding box center [241, 114] width 482 height 229
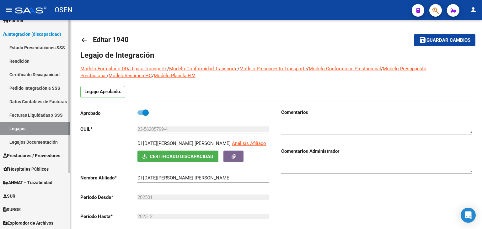
click at [25, 151] on link "Prestadores / Proveedores" at bounding box center [35, 155] width 70 height 13
click at [27, 154] on span "Prestadores / Proveedores" at bounding box center [31, 155] width 57 height 7
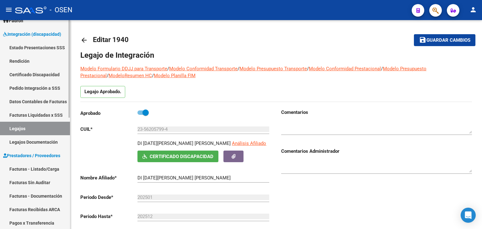
click at [26, 167] on link "Facturas - Listado/Carga" at bounding box center [35, 168] width 70 height 13
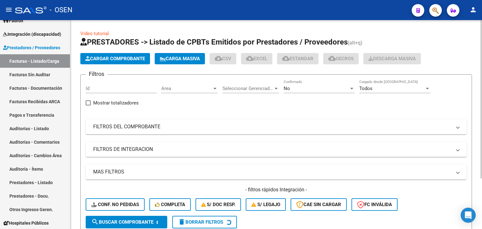
click at [178, 91] on div "Area Area" at bounding box center [189, 86] width 56 height 13
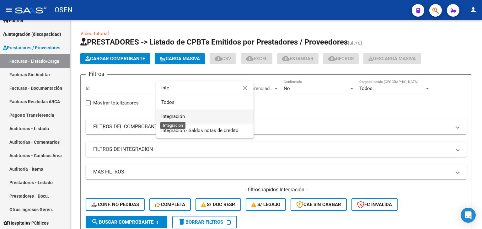
type input "inte"
click at [183, 115] on span "Integración" at bounding box center [173, 117] width 24 height 6
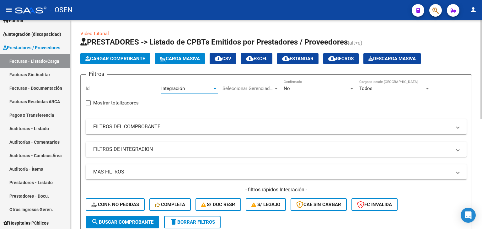
click at [138, 152] on mat-expansion-panel-header "FILTROS DE INTEGRACION" at bounding box center [276, 149] width 381 height 15
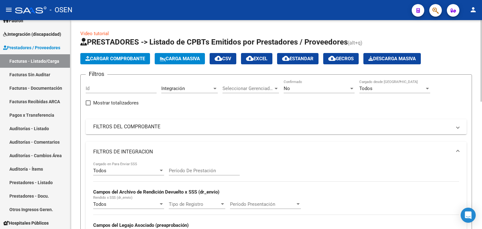
click at [133, 169] on div "Todos" at bounding box center [125, 171] width 65 height 6
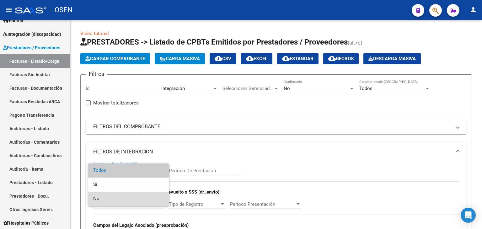
drag, startPoint x: 123, startPoint y: 194, endPoint x: 124, endPoint y: 132, distance: 62.7
click at [123, 195] on span "No" at bounding box center [128, 199] width 71 height 14
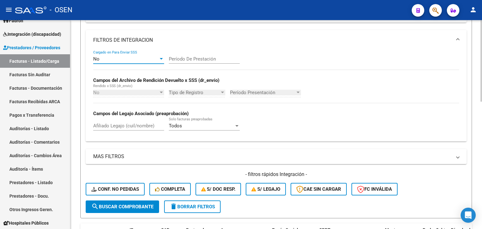
scroll to position [125, 0]
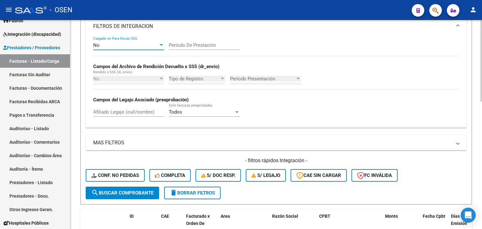
click at [121, 194] on span "search Buscar Comprobante" at bounding box center [122, 193] width 62 height 6
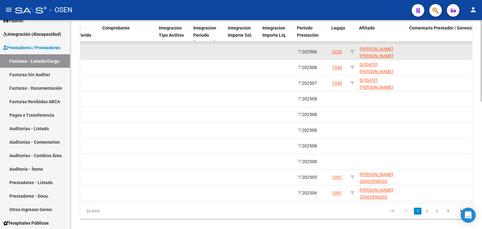
scroll to position [0, 651]
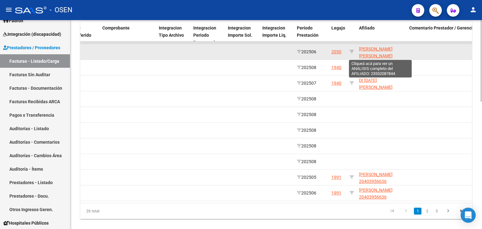
click at [376, 49] on span "RIVAS JULIETA PILAR 23552087844" at bounding box center [376, 55] width 34 height 19
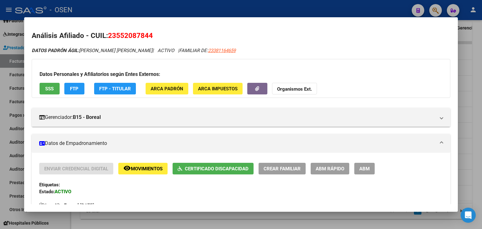
click at [480, 55] on div at bounding box center [241, 114] width 482 height 229
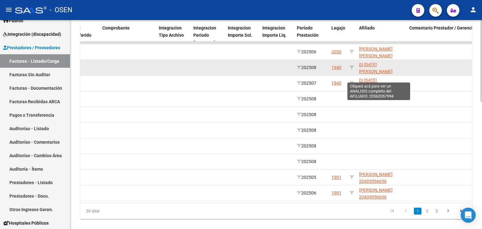
click at [374, 63] on span "DI PASCUA JULIETA LUCIANA 23562057994" at bounding box center [376, 75] width 34 height 26
type textarea "23562057994"
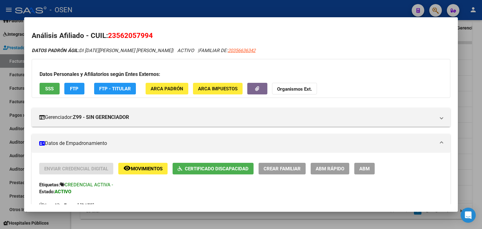
click at [481, 66] on div at bounding box center [241, 114] width 482 height 229
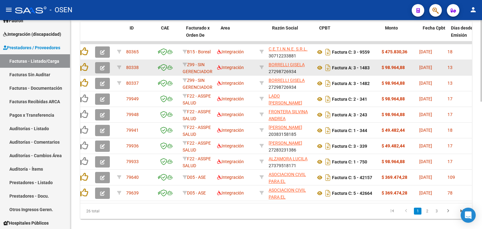
scroll to position [0, 0]
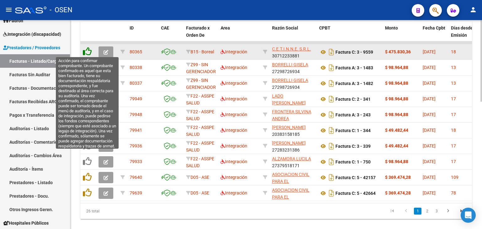
click at [88, 51] on icon at bounding box center [87, 51] width 9 height 9
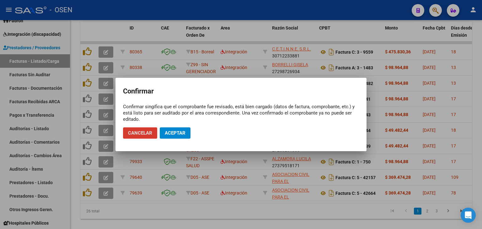
drag, startPoint x: 181, startPoint y: 133, endPoint x: 167, endPoint y: 114, distance: 23.8
click at [179, 133] on span "Aceptar" at bounding box center [175, 133] width 21 height 6
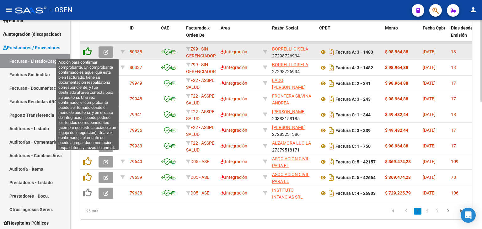
click at [87, 50] on icon at bounding box center [87, 51] width 9 height 9
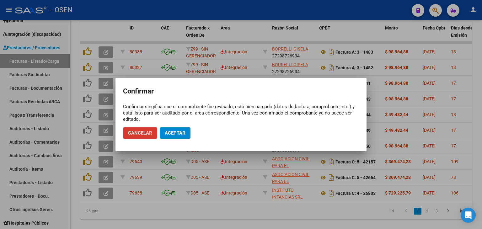
click at [178, 135] on span "Aceptar" at bounding box center [175, 133] width 21 height 6
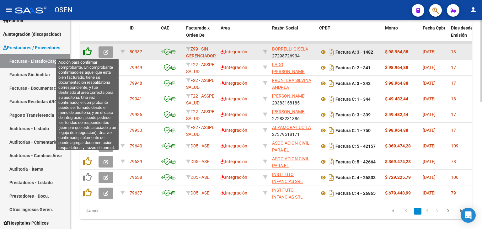
click at [87, 50] on icon at bounding box center [87, 51] width 9 height 9
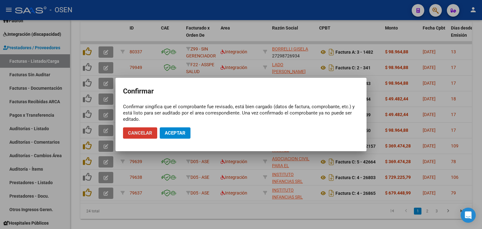
click at [176, 136] on button "Aceptar" at bounding box center [175, 132] width 31 height 11
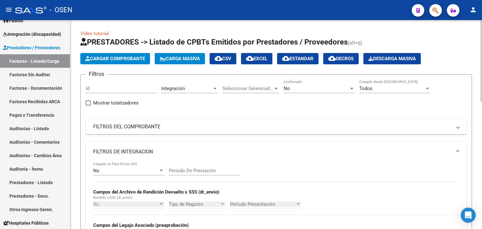
click at [311, 82] on div "No Confirmado" at bounding box center [318, 86] width 71 height 13
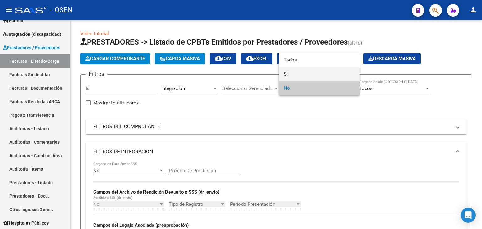
drag, startPoint x: 305, startPoint y: 71, endPoint x: 209, endPoint y: 90, distance: 97.5
click at [305, 71] on span "Si" at bounding box center [318, 74] width 71 height 14
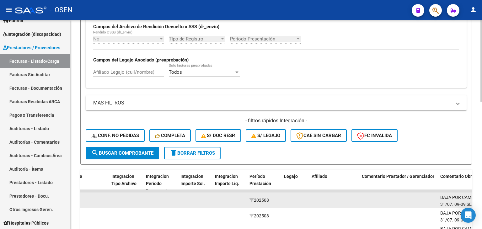
scroll to position [188, 0]
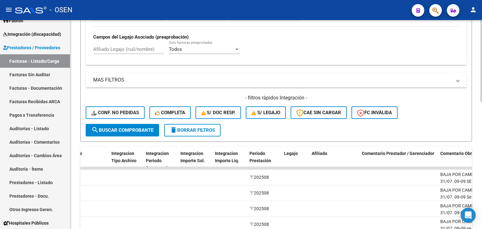
click at [115, 128] on span "search Buscar Comprobante" at bounding box center [122, 130] width 62 height 6
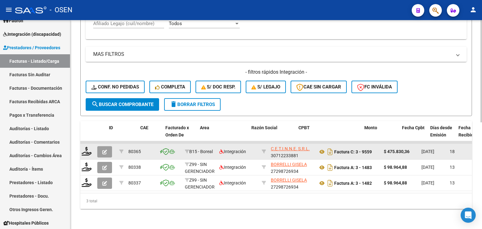
scroll to position [0, 0]
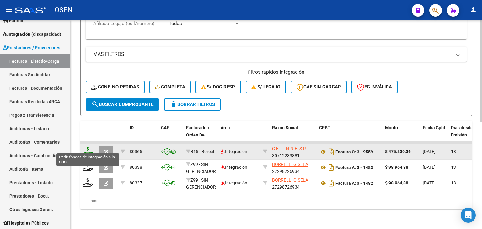
click at [90, 147] on icon at bounding box center [88, 151] width 10 height 9
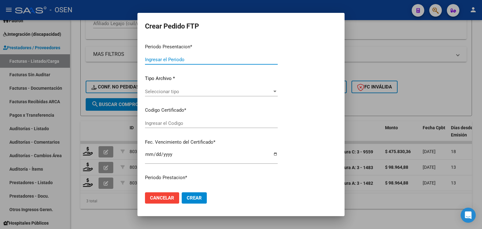
type input "202508"
type input "202506"
type input "$ 475.830,36"
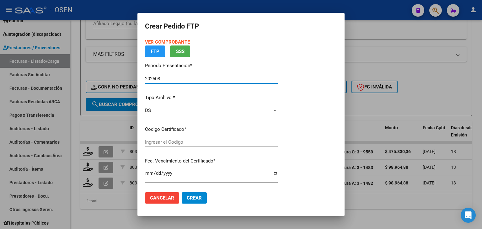
type input "ARG01000552087842022022420270224TUC138"
type input "2027-02-24"
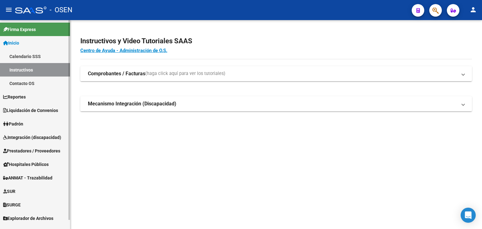
click at [25, 136] on span "Integración (discapacidad)" at bounding box center [32, 137] width 58 height 7
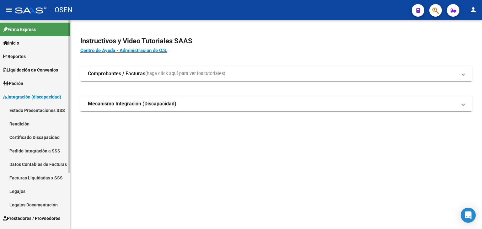
click at [22, 93] on span "Integración (discapacidad)" at bounding box center [32, 96] width 58 height 7
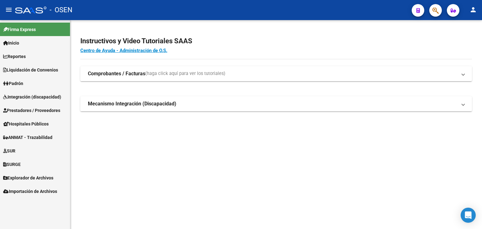
click at [30, 139] on span "ANMAT - Trazabilidad" at bounding box center [27, 137] width 49 height 7
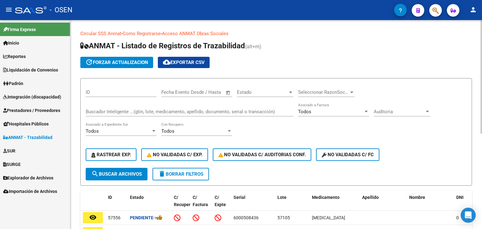
click at [123, 110] on input "Buscador Inteligente ...(gtin, lote, medicamento, apellido, documento, serial o…" at bounding box center [190, 112] width 208 height 6
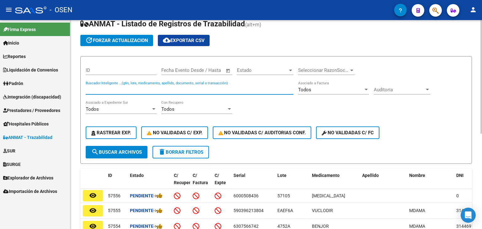
scroll to position [31, 0]
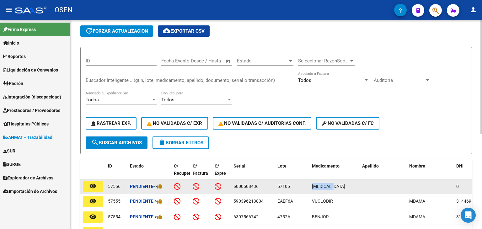
drag, startPoint x: 335, startPoint y: 185, endPoint x: 304, endPoint y: 180, distance: 31.4
click at [304, 180] on div "remove_red_eye 57556 Pendiente -> 6000508436 57105 BIKTARVY 0 07792183489736 AB…" at bounding box center [409, 186] width 659 height 14
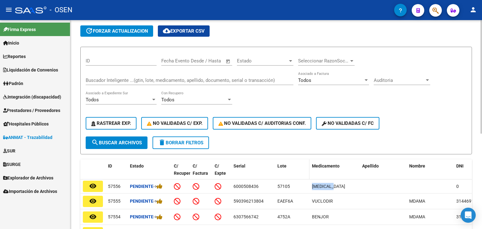
copy div "BIKTARVY"
click at [173, 80] on input "Buscador Inteligente ...(gtin, lote, medicamento, apellido, documento, serial o…" at bounding box center [190, 80] width 208 height 6
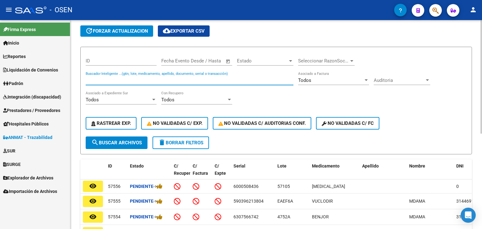
paste input "BIKTARVY"
click at [125, 140] on span "search Buscar Archivos" at bounding box center [116, 143] width 50 height 6
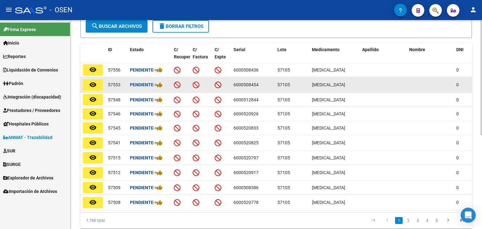
scroll to position [157, 0]
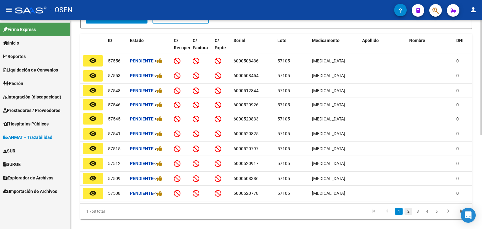
click at [408, 212] on link "2" at bounding box center [408, 211] width 8 height 7
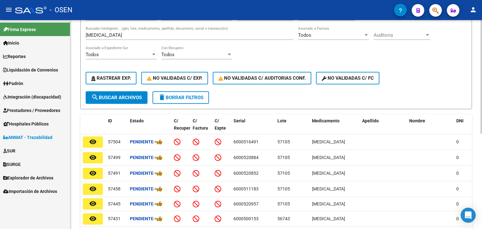
scroll to position [31, 0]
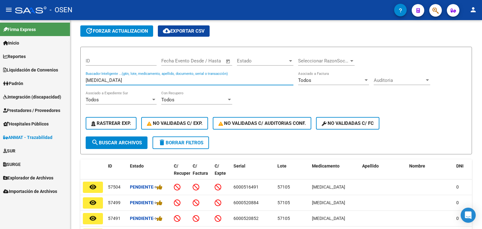
drag, startPoint x: 114, startPoint y: 80, endPoint x: 50, endPoint y: 69, distance: 64.8
click at [50, 70] on mat-sidenav-container "Firma Express Inicio Calendario SSS Instructivos Contacto OS Reportes SUR Exped…" at bounding box center [241, 124] width 482 height 209
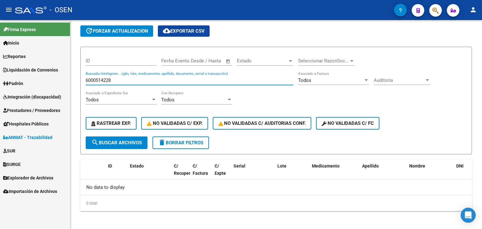
type input "6000514228"
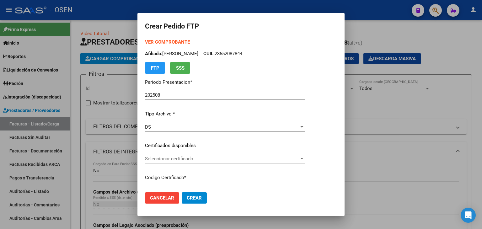
scroll to position [63, 0]
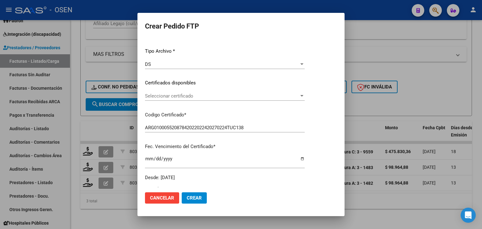
click at [197, 98] on span "Seleccionar certificado" at bounding box center [222, 96] width 154 height 6
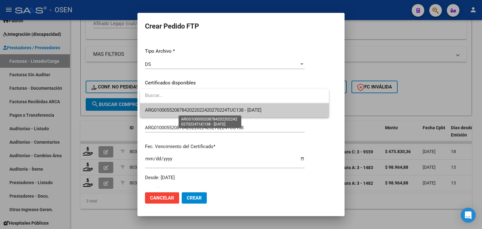
click at [198, 111] on span "ARG01000552087842022022420270224TUC138 - 2027-02-24" at bounding box center [203, 110] width 116 height 6
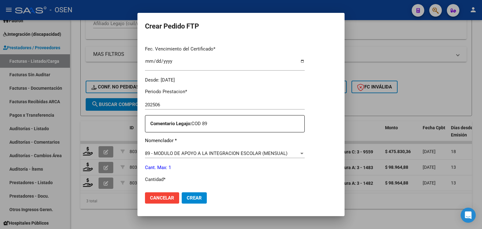
scroll to position [188, 0]
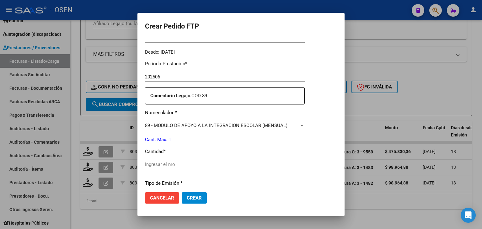
click at [173, 164] on input "Ingresar el nro" at bounding box center [225, 165] width 160 height 6
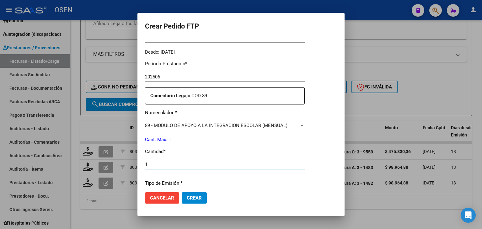
scroll to position [271, 0]
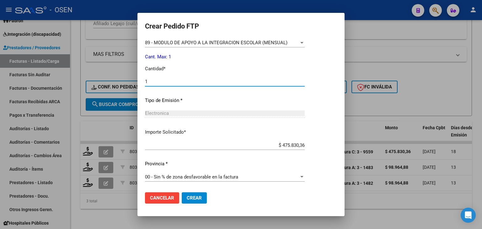
type input "1"
click at [192, 196] on span "Crear" at bounding box center [194, 198] width 15 height 6
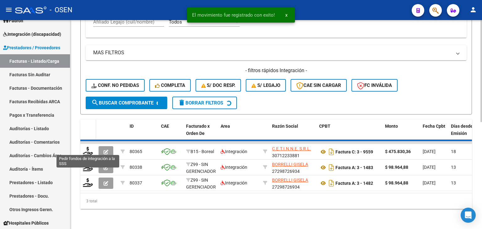
scroll to position [202, 0]
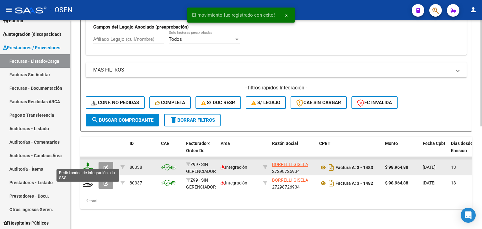
click at [89, 163] on icon at bounding box center [88, 166] width 10 height 9
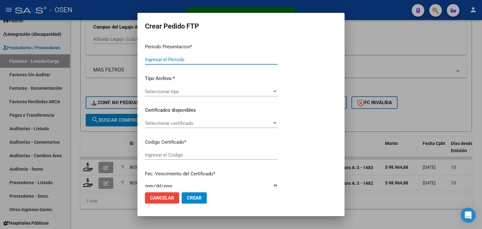
type input "202508"
type input "$ 98.964,88"
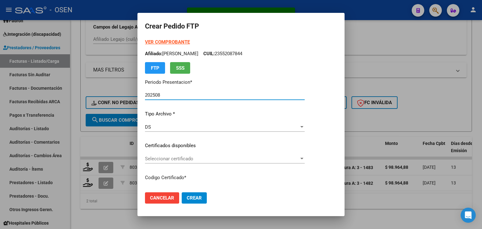
type input "ARG01000562057992023101820281018BUE450"
type input "2028-10-18"
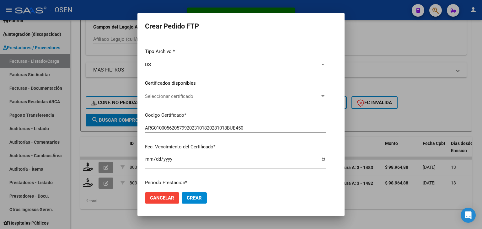
scroll to position [63, 0]
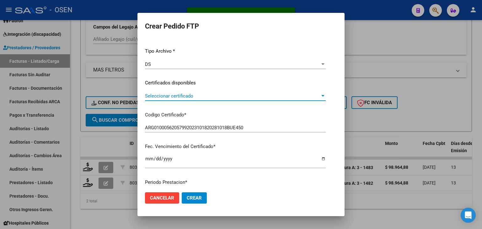
click at [195, 96] on span "Seleccionar certificado" at bounding box center [232, 96] width 175 height 6
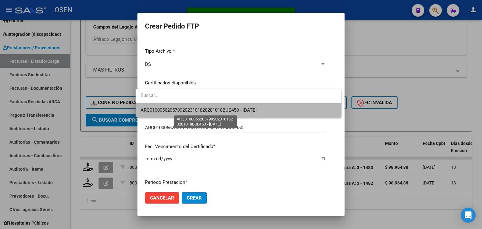
click at [194, 112] on span "ARG01000562057992023101820281018BUE450 - 2028-10-18" at bounding box center [198, 110] width 116 height 6
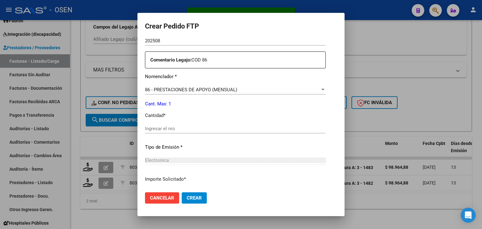
scroll to position [220, 0]
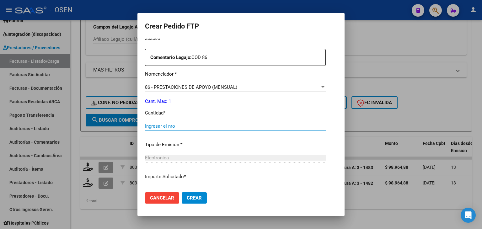
click at [178, 126] on input "Ingresar el nro" at bounding box center [235, 126] width 181 height 6
type input "1"
click at [195, 199] on span "Crear" at bounding box center [194, 198] width 15 height 6
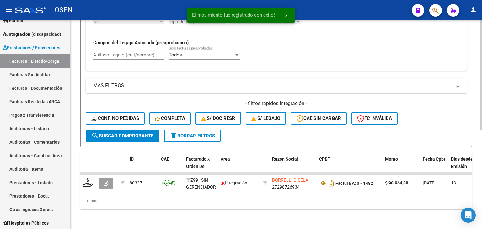
scroll to position [186, 0]
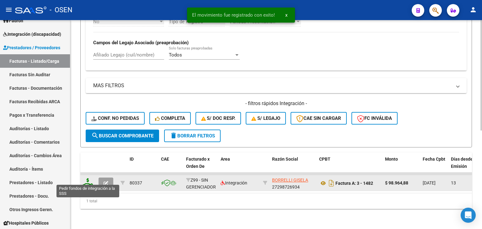
click at [90, 180] on icon at bounding box center [88, 182] width 10 height 9
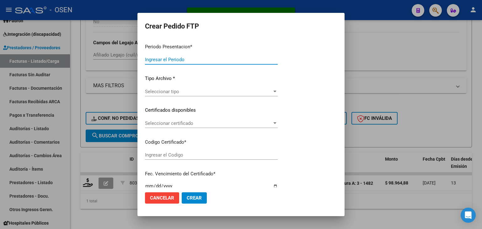
type input "202508"
type input "202507"
type input "$ 98.964,88"
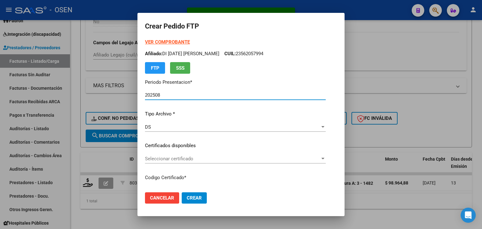
type input "ARG01000562057992023101820281018BUE450"
type input "2028-10-18"
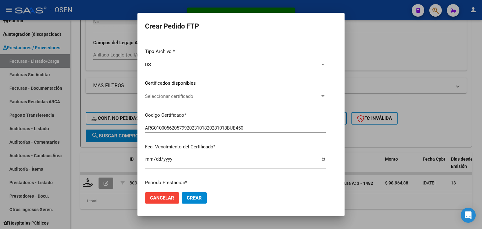
scroll to position [63, 0]
click at [237, 97] on span "Seleccionar certificado" at bounding box center [232, 96] width 175 height 6
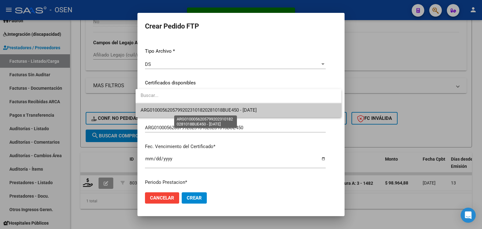
click at [238, 109] on span "ARG01000562057992023101820281018BUE450 - 2028-10-18" at bounding box center [198, 110] width 116 height 6
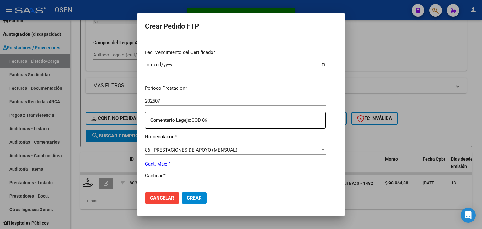
scroll to position [251, 0]
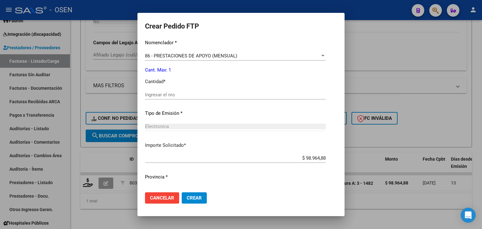
click at [188, 94] on input "Ingresar el nro" at bounding box center [235, 95] width 181 height 6
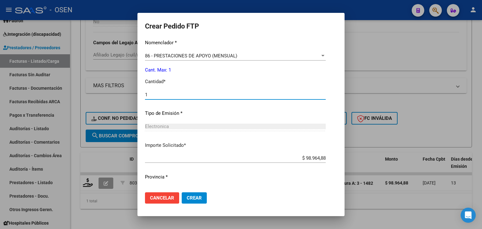
type input "1"
click at [196, 195] on span "Crear" at bounding box center [194, 198] width 15 height 6
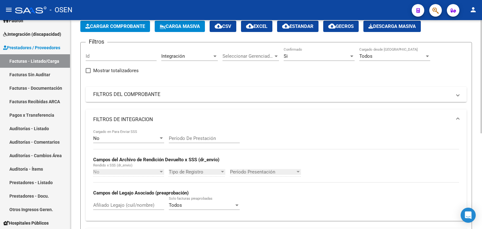
scroll to position [20, 0]
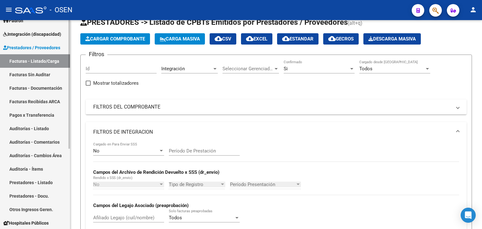
click at [34, 36] on span "Integración (discapacidad)" at bounding box center [32, 34] width 58 height 7
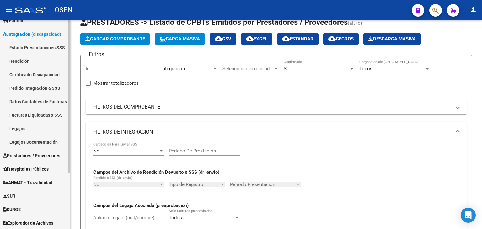
click at [27, 87] on link "Pedido Integración a SSS" at bounding box center [35, 87] width 70 height 13
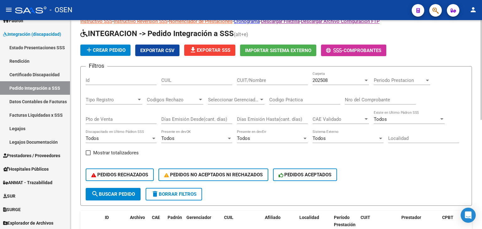
click at [207, 48] on span "file_download Exportar SSS" at bounding box center [209, 50] width 41 height 6
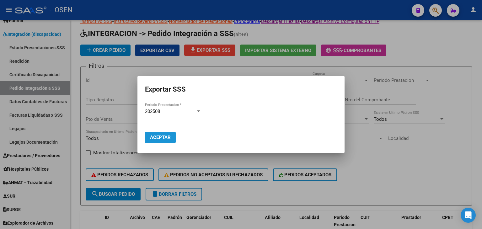
click at [163, 137] on span "Aceptar" at bounding box center [160, 138] width 21 height 6
drag, startPoint x: 452, startPoint y: 35, endPoint x: 448, endPoint y: 33, distance: 5.1
click at [451, 35] on div at bounding box center [241, 114] width 482 height 229
